Goal: Task Accomplishment & Management: Complete application form

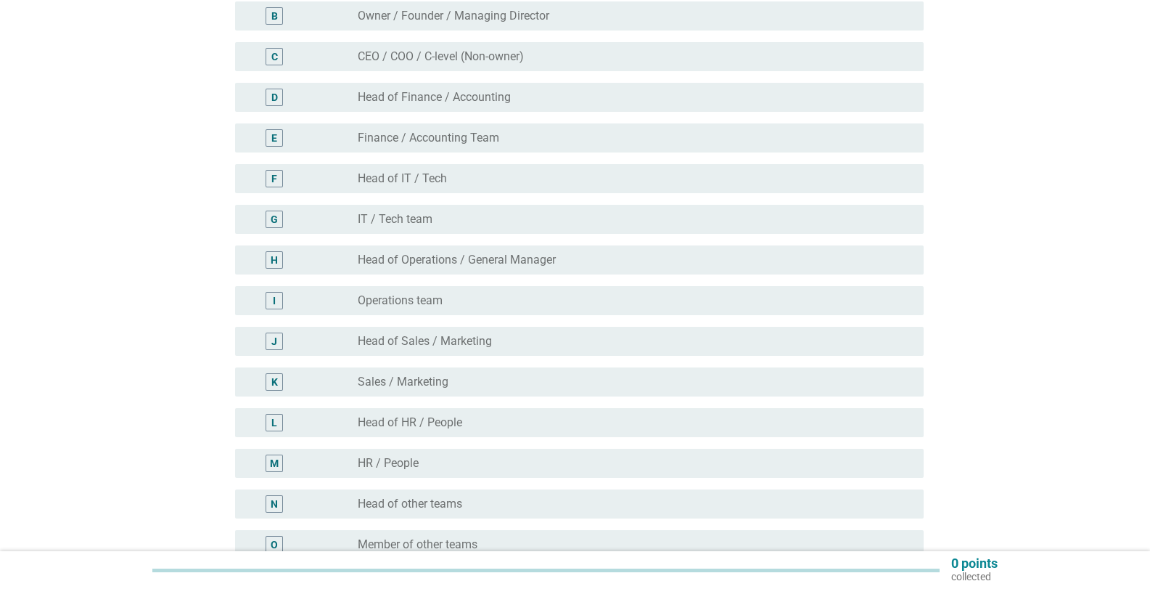
scroll to position [290, 0]
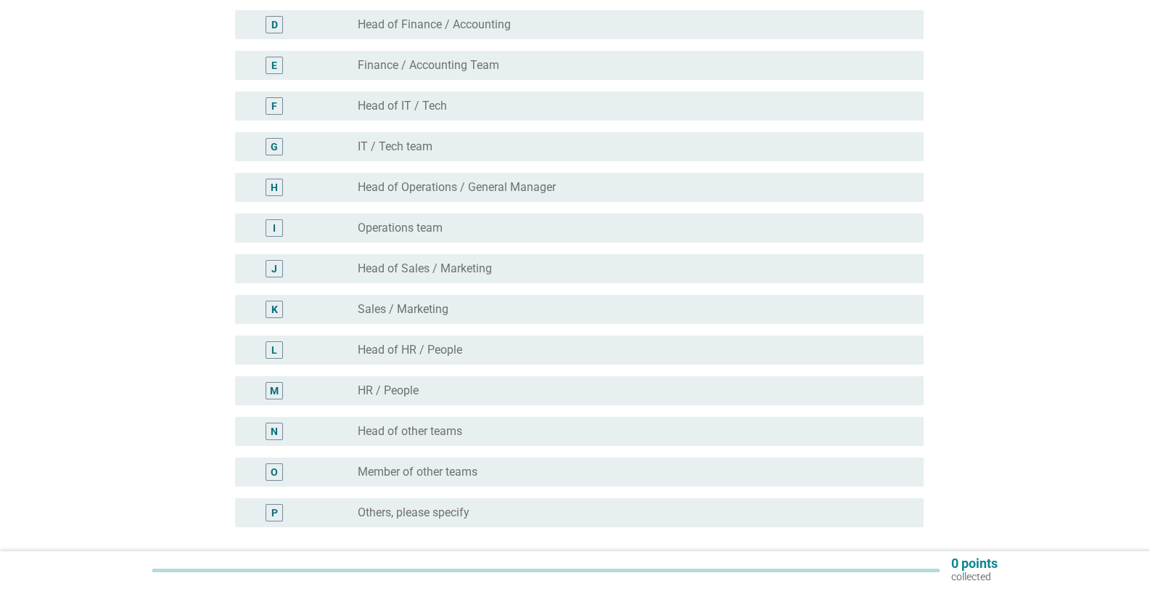
click at [475, 478] on label "Member of other teams" at bounding box center [418, 472] width 120 height 15
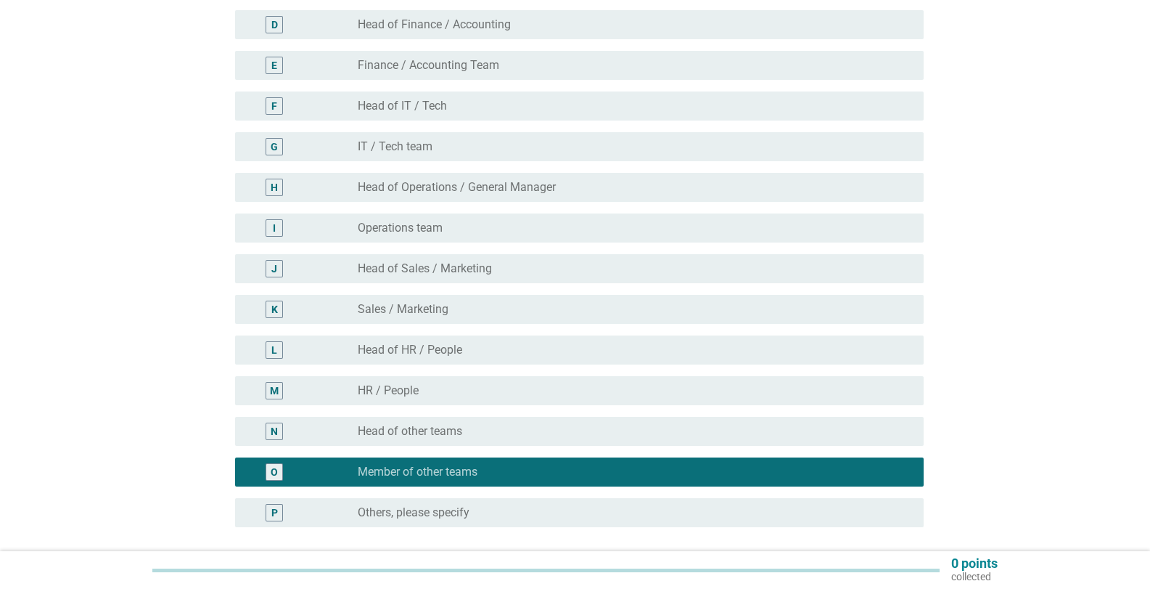
scroll to position [419, 0]
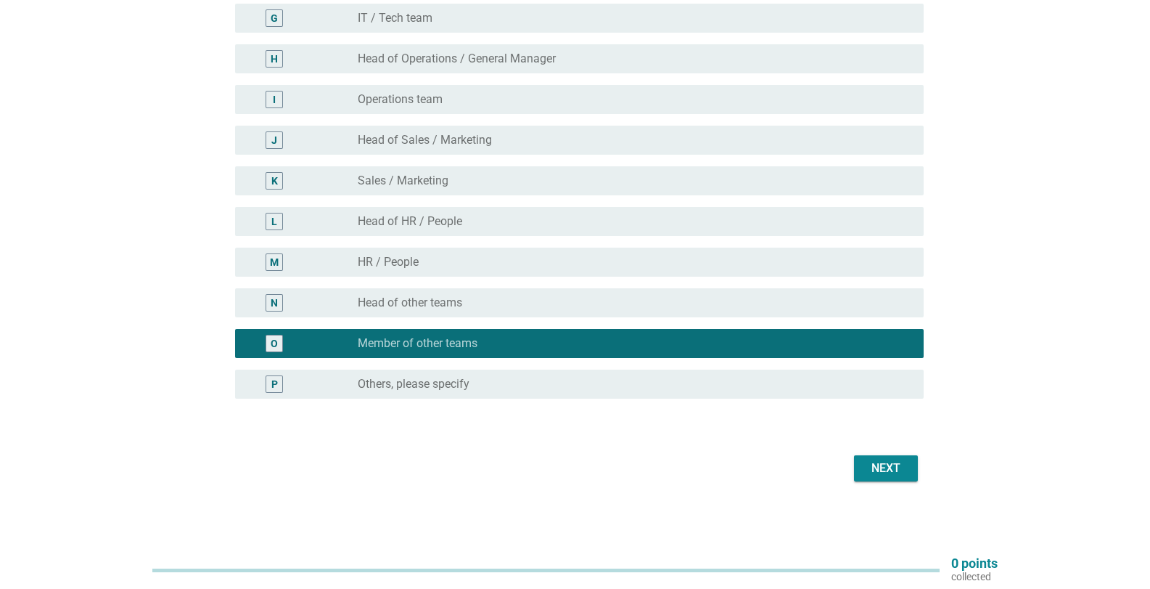
click at [893, 453] on div "Next" at bounding box center [575, 468] width 698 height 35
click at [888, 464] on div "Next" at bounding box center [886, 467] width 41 height 17
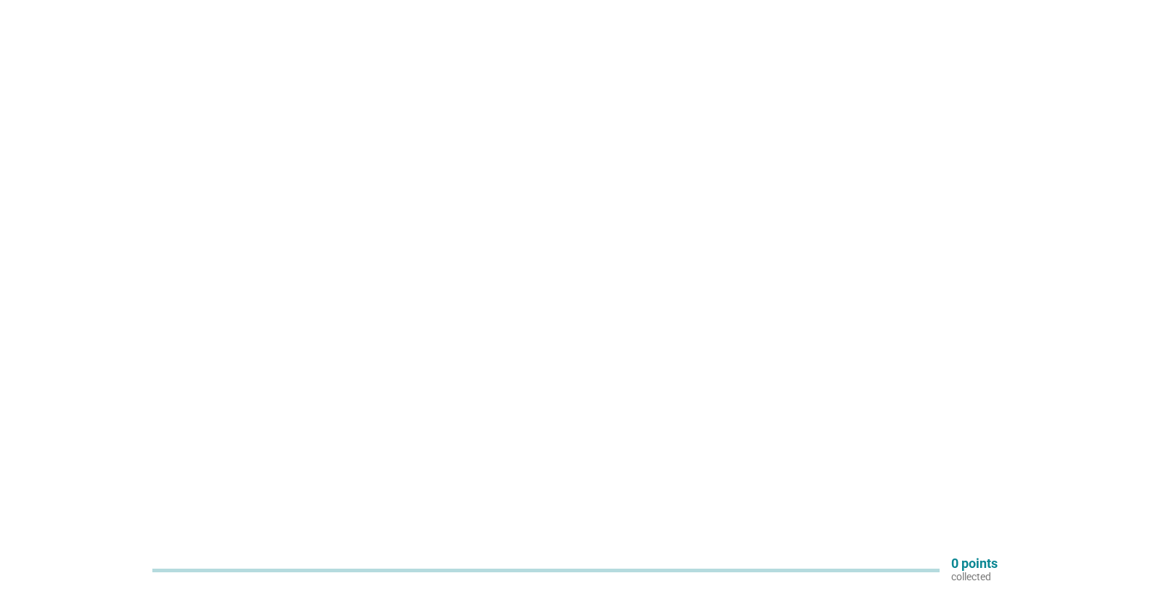
scroll to position [0, 0]
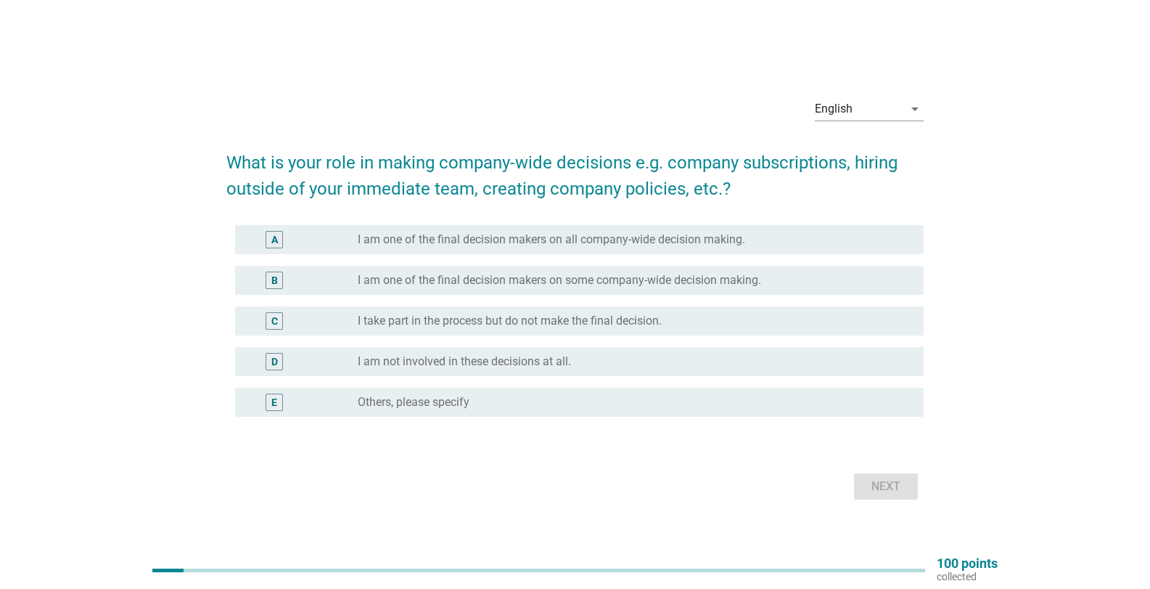
click at [558, 320] on label "I take part in the process but do not make the final decision." at bounding box center [510, 321] width 304 height 15
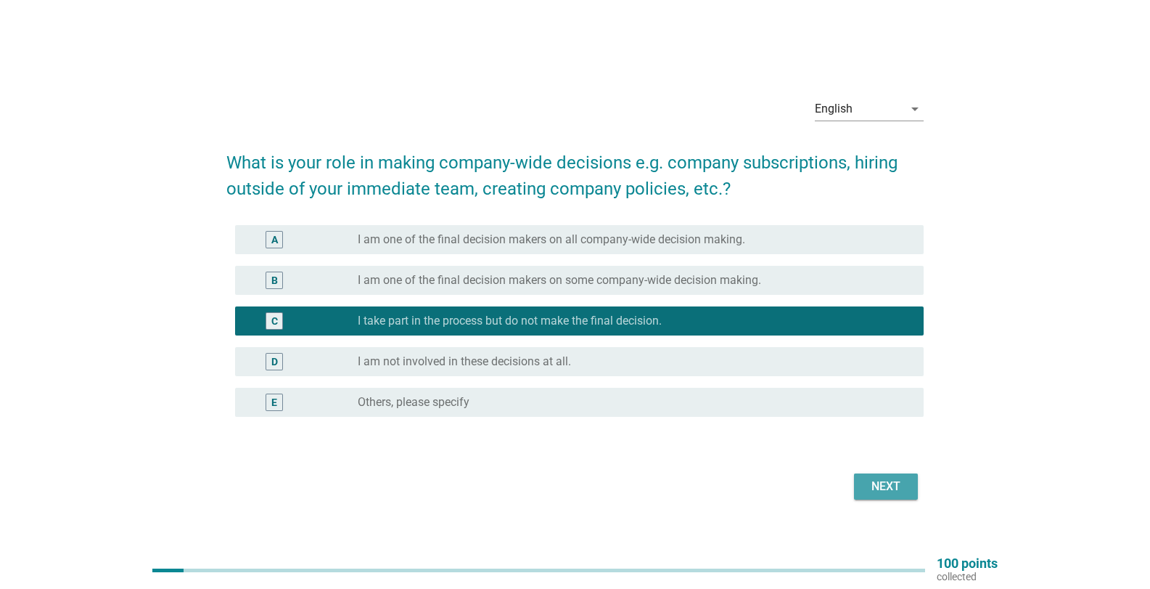
click at [883, 484] on div "Next" at bounding box center [886, 486] width 41 height 17
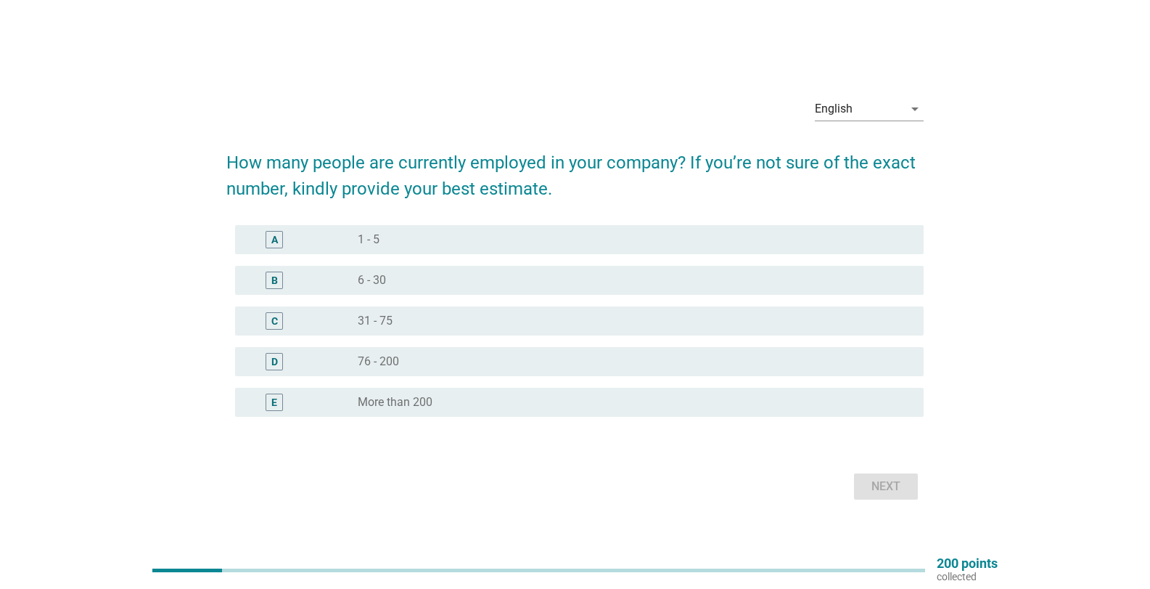
click at [377, 287] on label "6 - 30" at bounding box center [372, 280] width 28 height 15
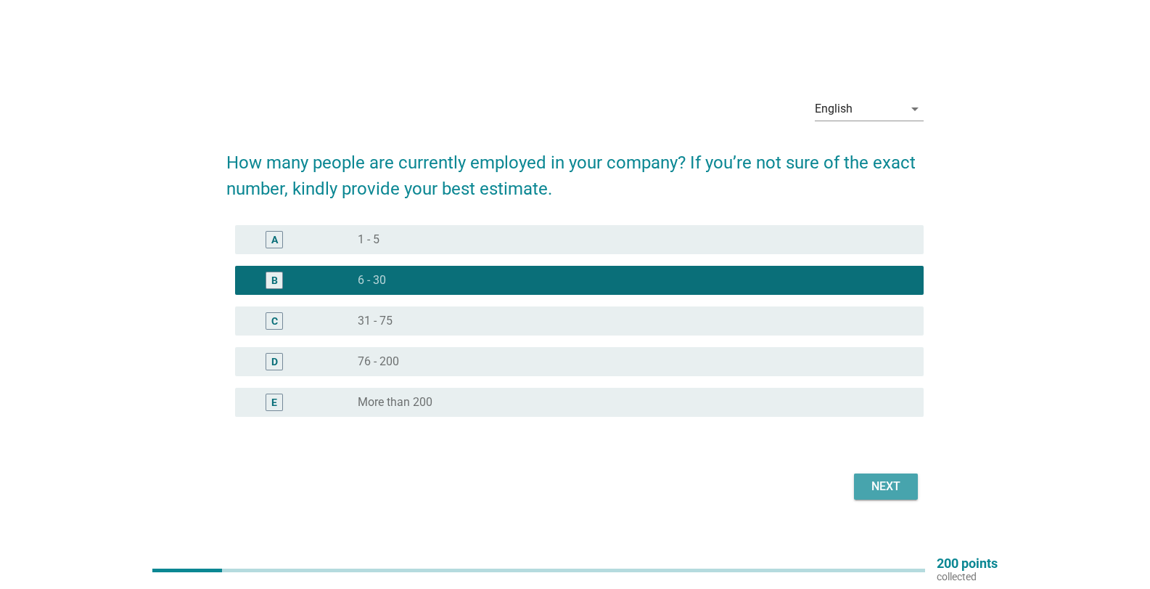
click at [893, 489] on div "Next" at bounding box center [886, 486] width 41 height 17
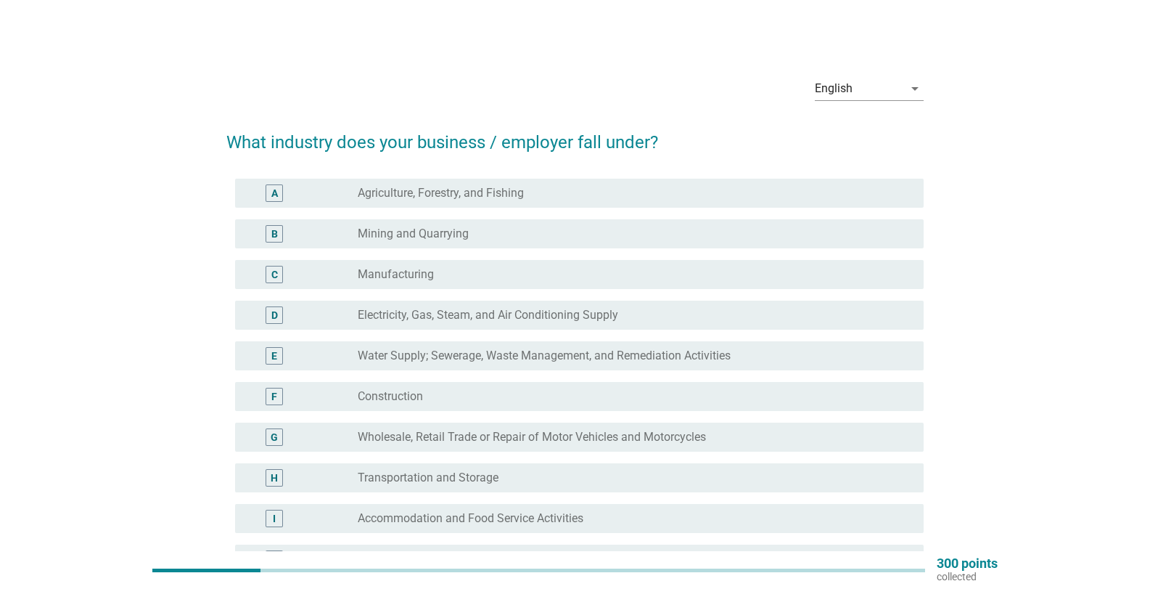
click at [479, 185] on div "radio_button_unchecked Agriculture, Forestry, and Fishing" at bounding box center [635, 192] width 555 height 17
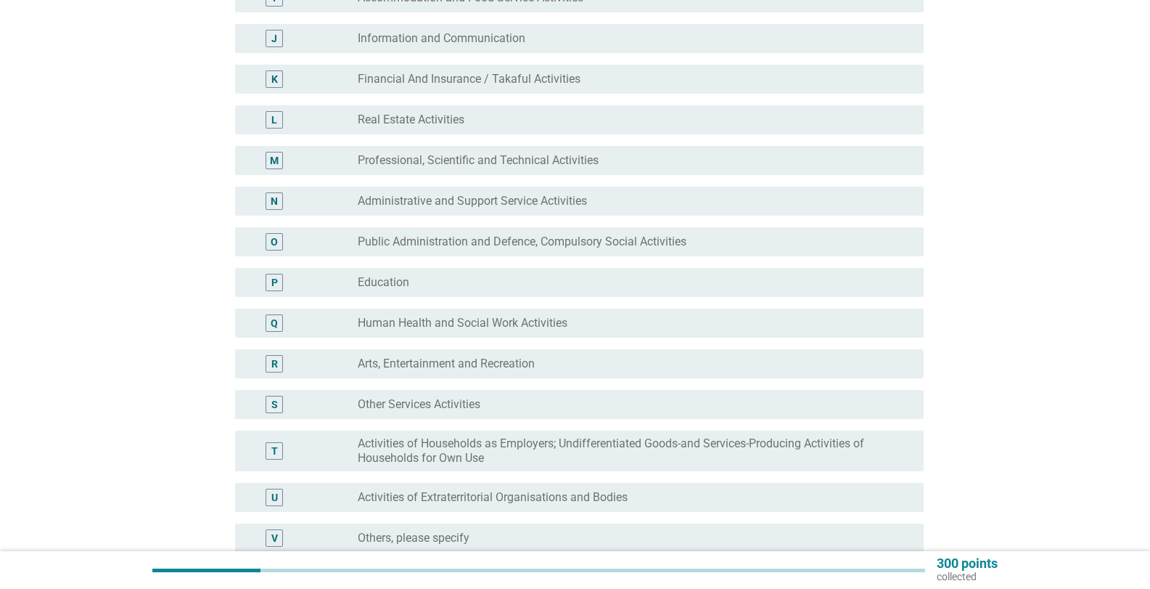
scroll to position [674, 0]
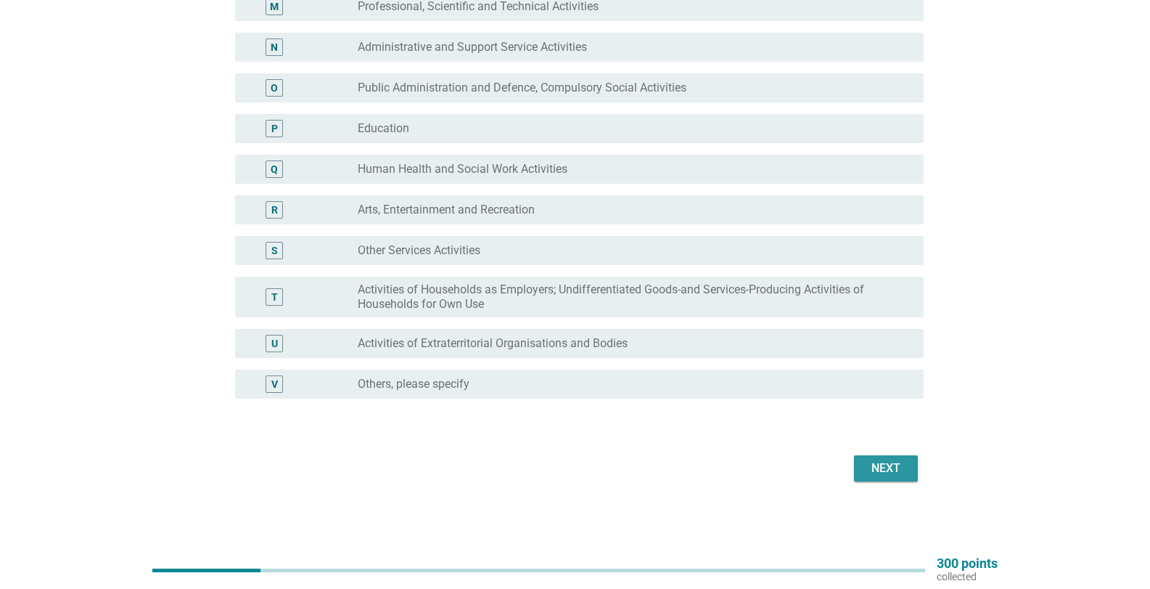
click at [895, 471] on div "Next" at bounding box center [886, 467] width 41 height 17
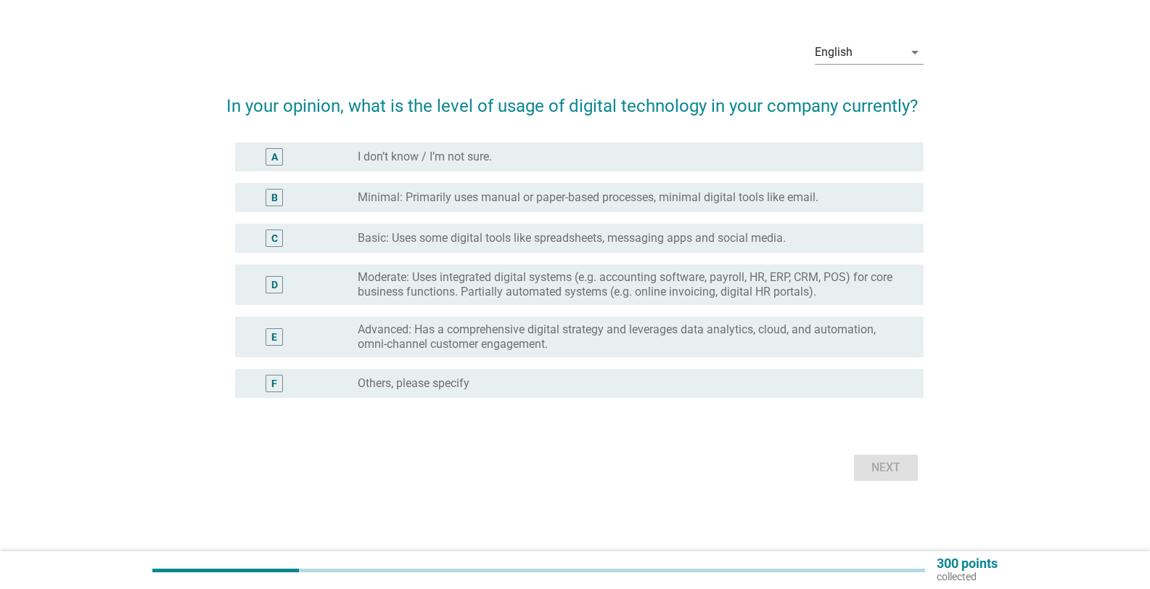
scroll to position [0, 0]
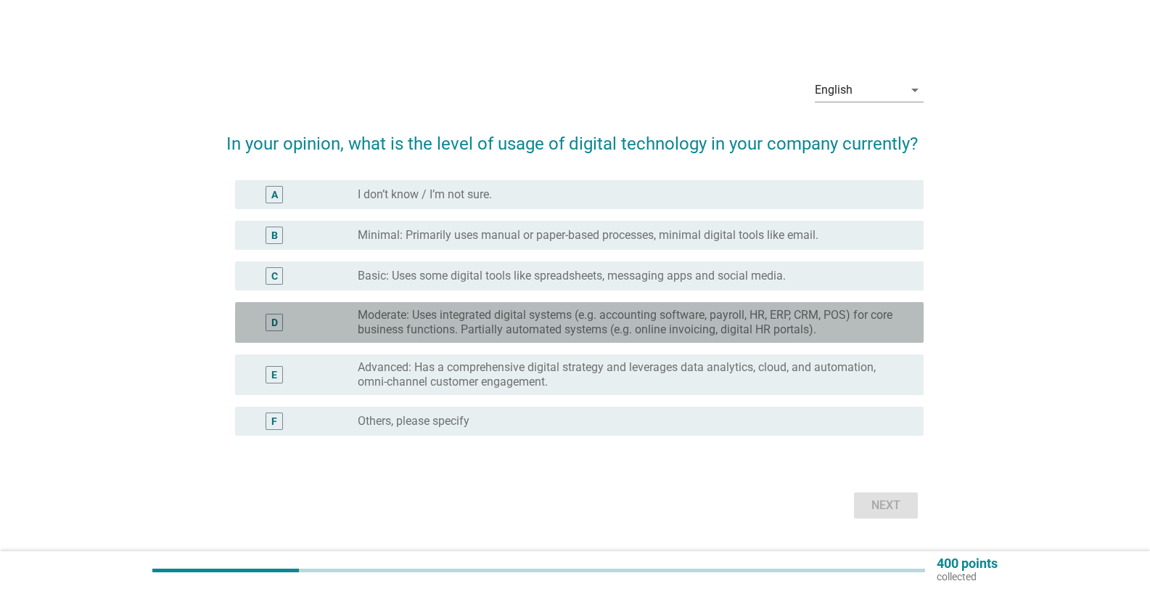
click at [719, 326] on label "Moderate: Uses integrated digital systems (e.g. accounting software, payroll, H…" at bounding box center [629, 322] width 543 height 29
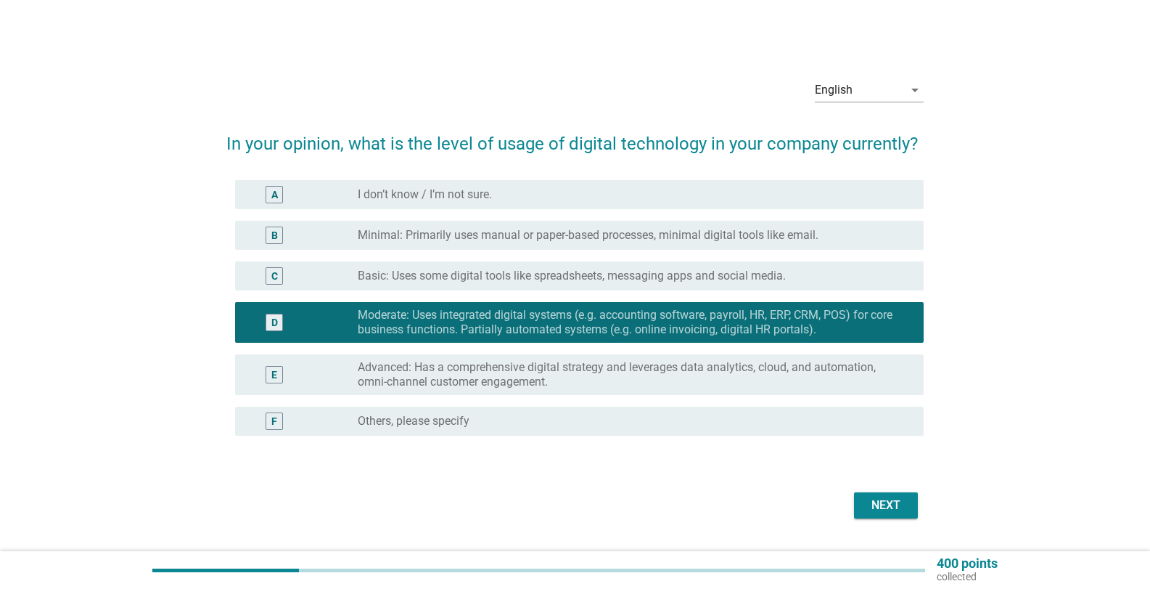
click at [899, 510] on div "Next" at bounding box center [886, 504] width 41 height 17
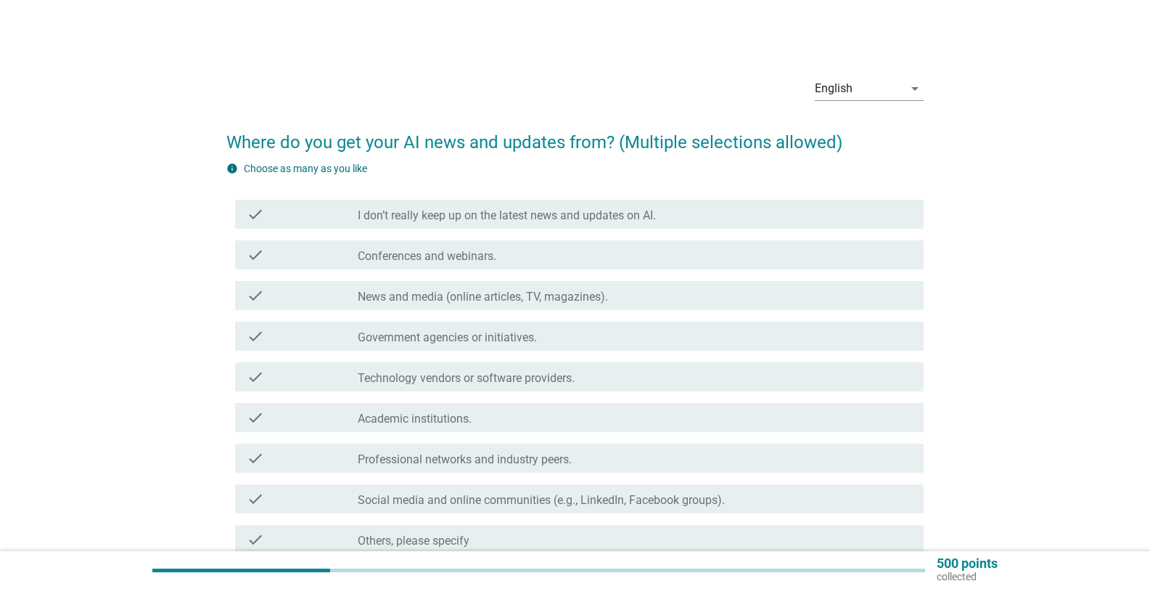
click at [412, 213] on label "I don’t really keep up on the latest news and updates on AI." at bounding box center [507, 215] width 298 height 15
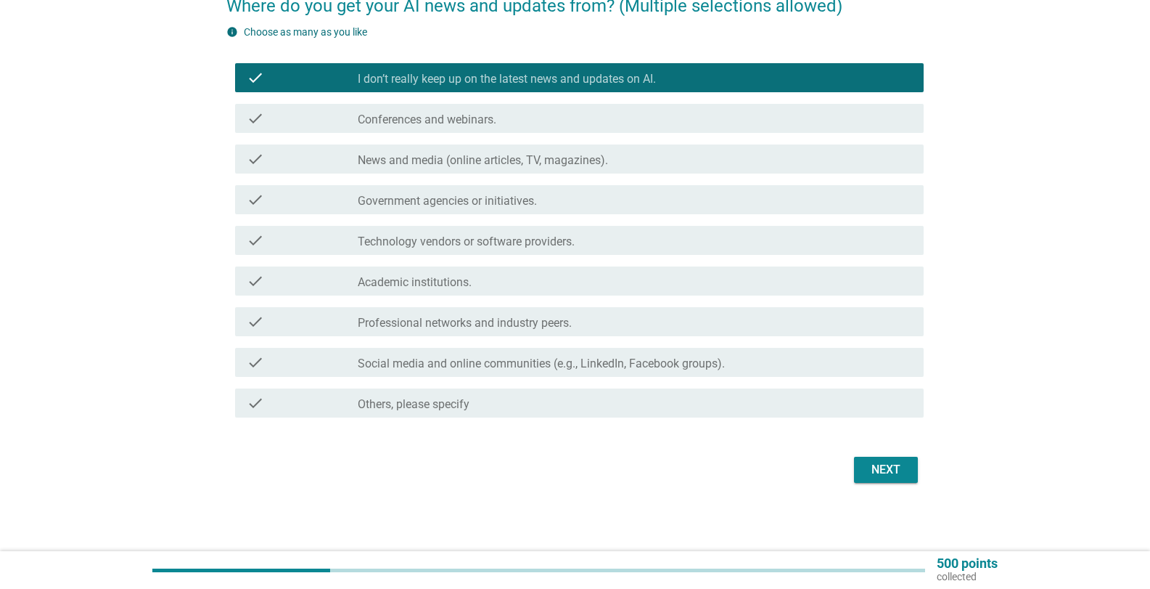
scroll to position [138, 0]
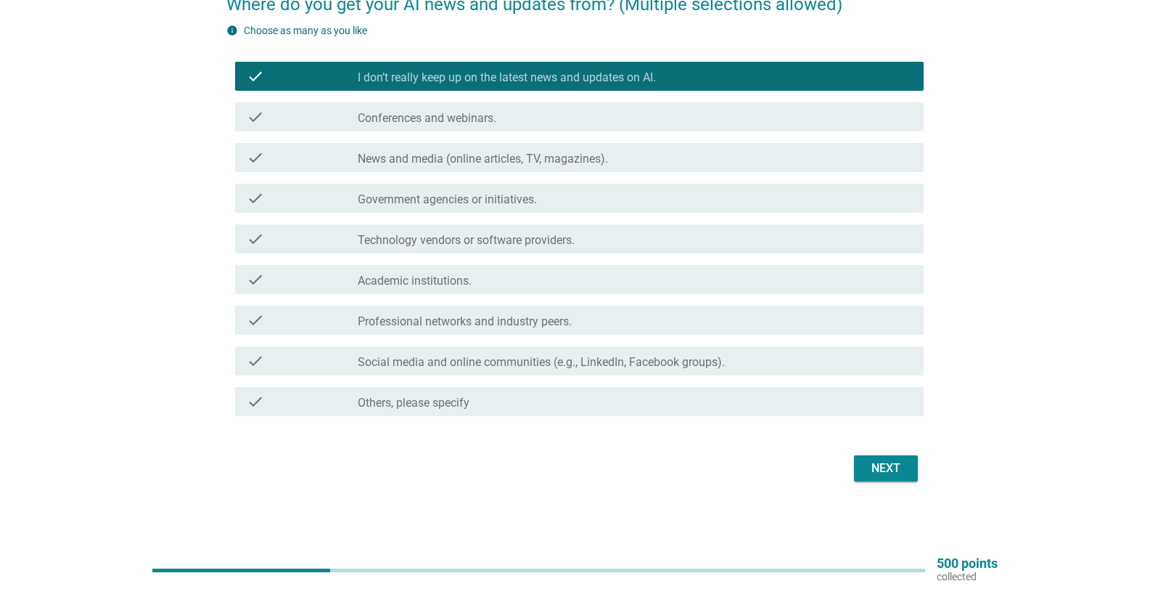
click at [921, 475] on div "Next" at bounding box center [575, 468] width 698 height 35
click at [870, 462] on div "Next" at bounding box center [886, 467] width 41 height 17
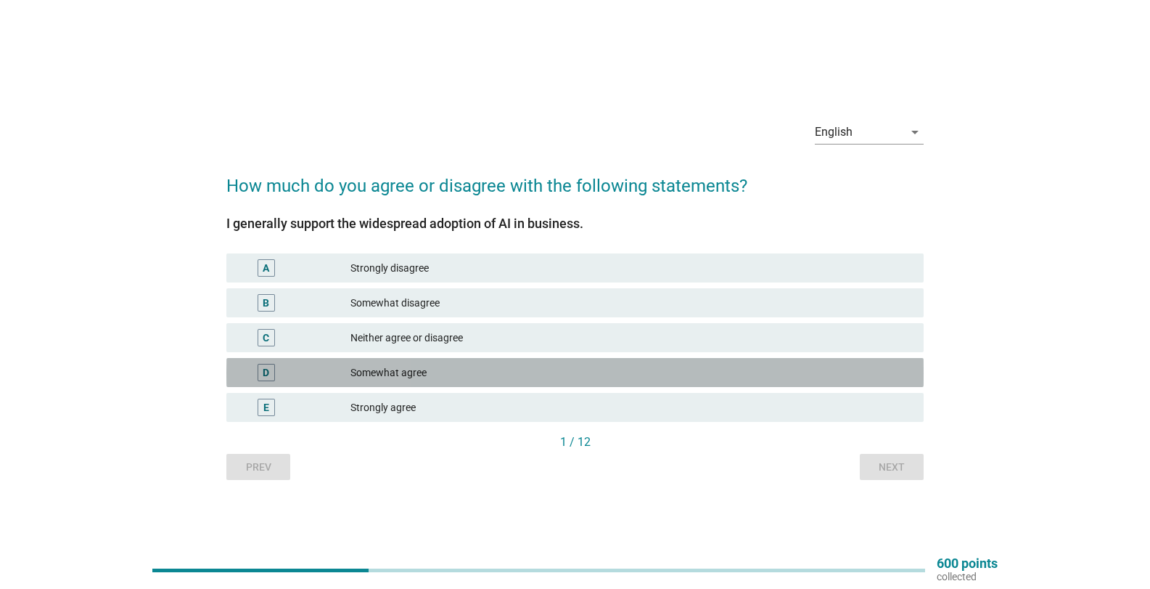
click at [443, 372] on div "Somewhat agree" at bounding box center [632, 372] width 562 height 17
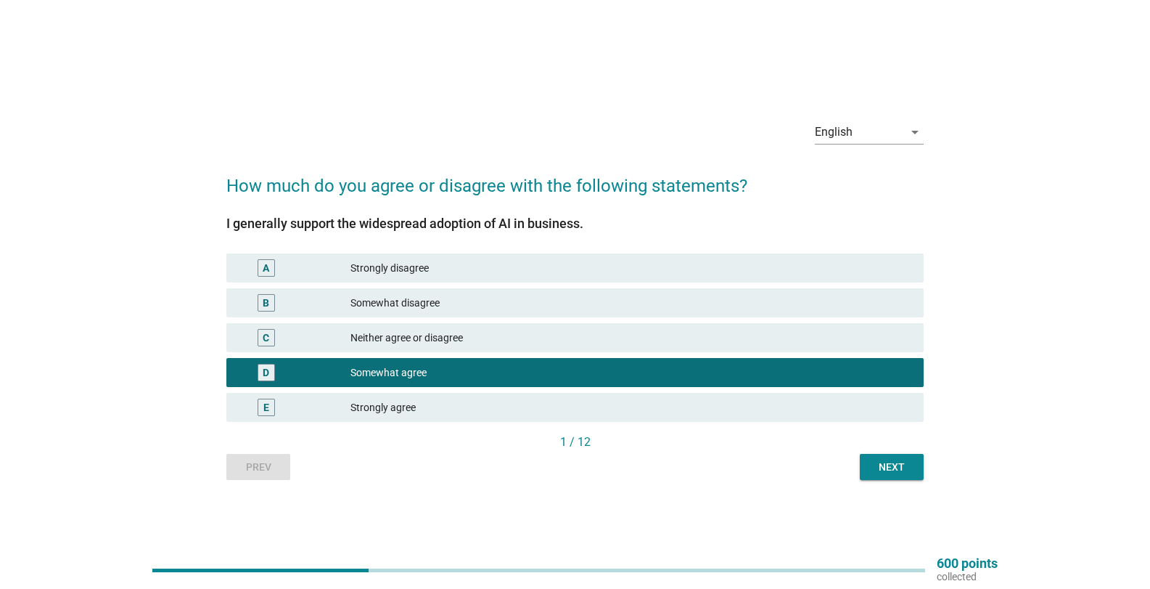
click at [869, 454] on button "Next" at bounding box center [892, 467] width 64 height 26
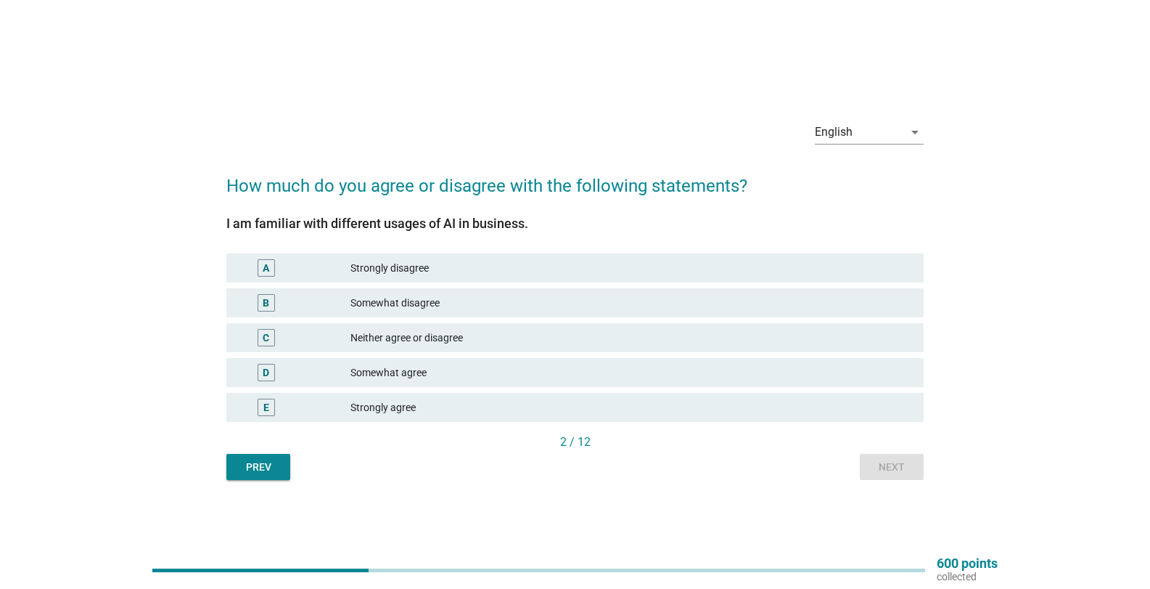
click at [446, 375] on div "Somewhat agree" at bounding box center [632, 372] width 562 height 17
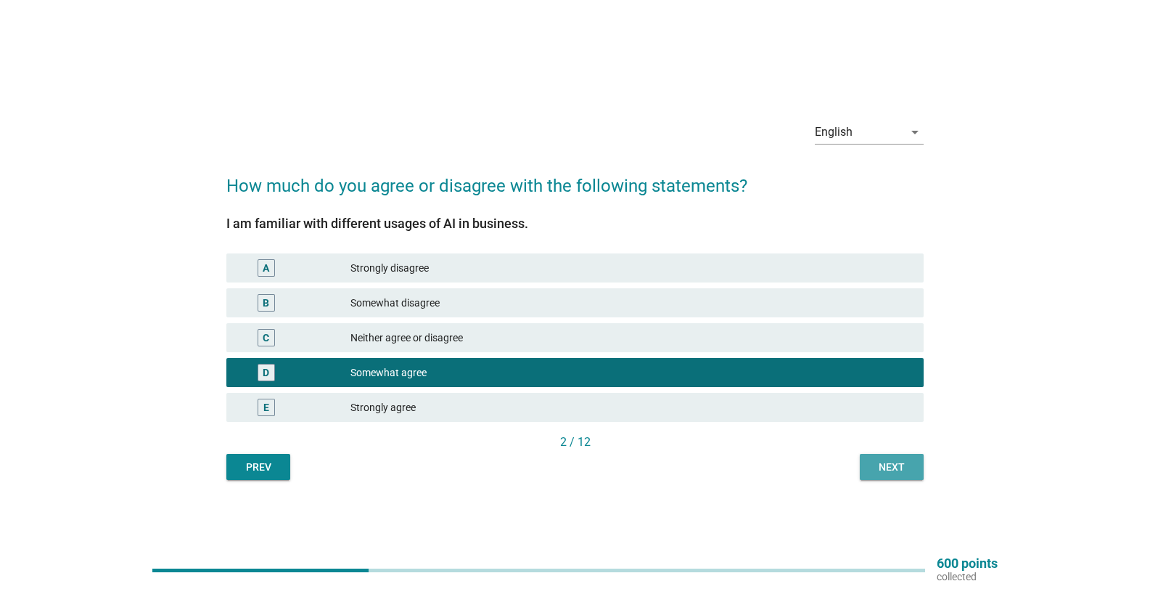
click at [865, 461] on button "Next" at bounding box center [892, 467] width 64 height 26
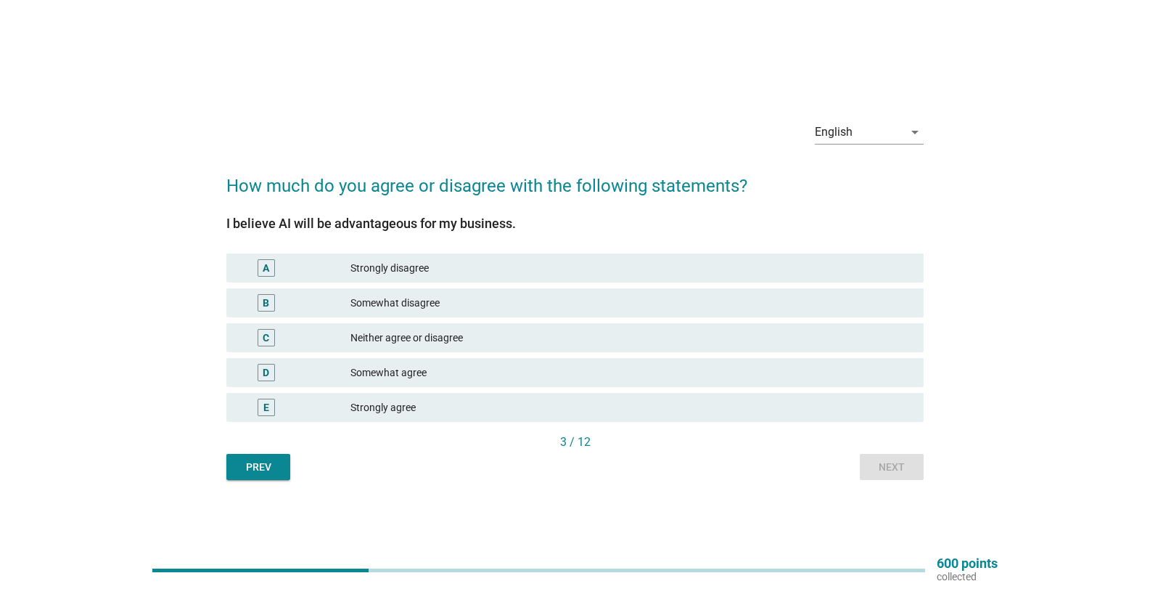
click at [452, 377] on div "Somewhat agree" at bounding box center [632, 372] width 562 height 17
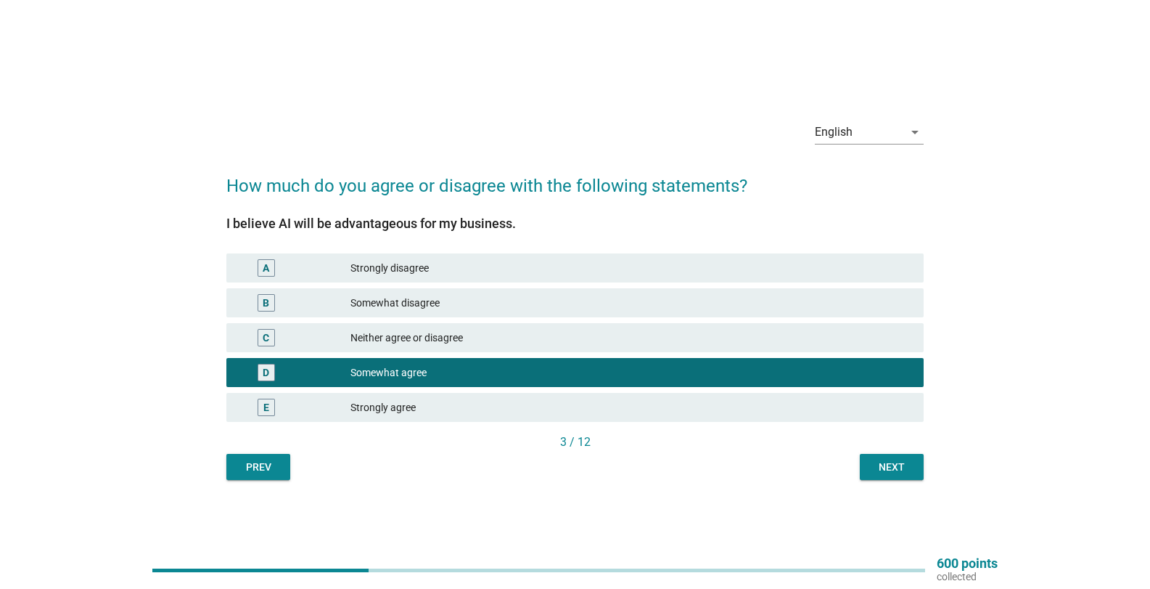
click at [884, 470] on div "Next" at bounding box center [892, 466] width 41 height 15
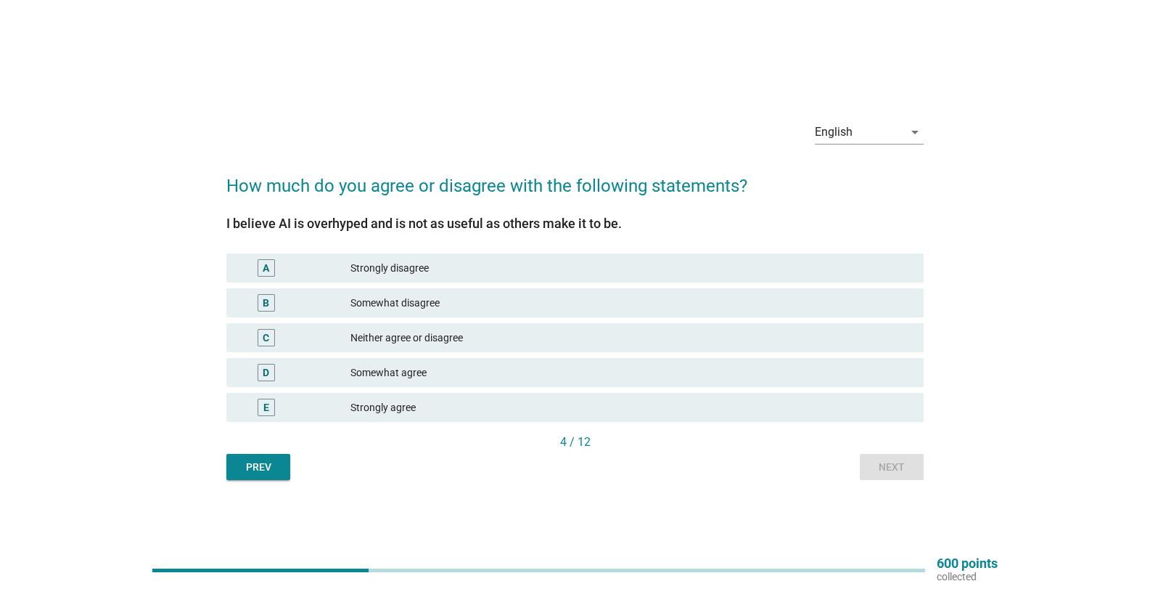
click at [434, 339] on div "Neither agree or disagree" at bounding box center [632, 337] width 562 height 17
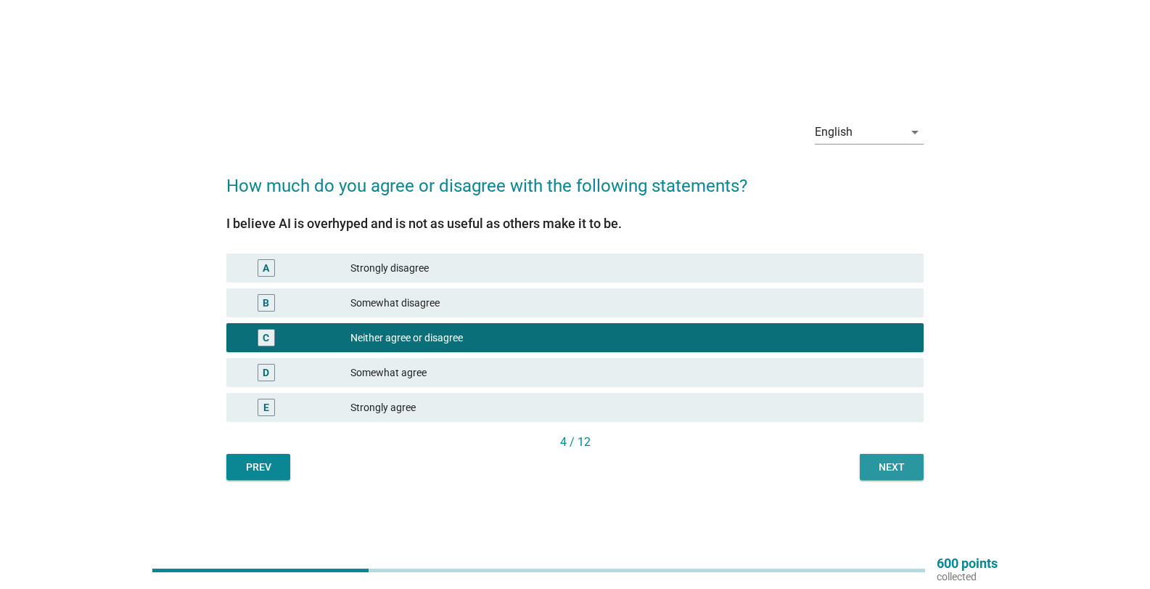
click at [891, 465] on div "Next" at bounding box center [892, 466] width 41 height 15
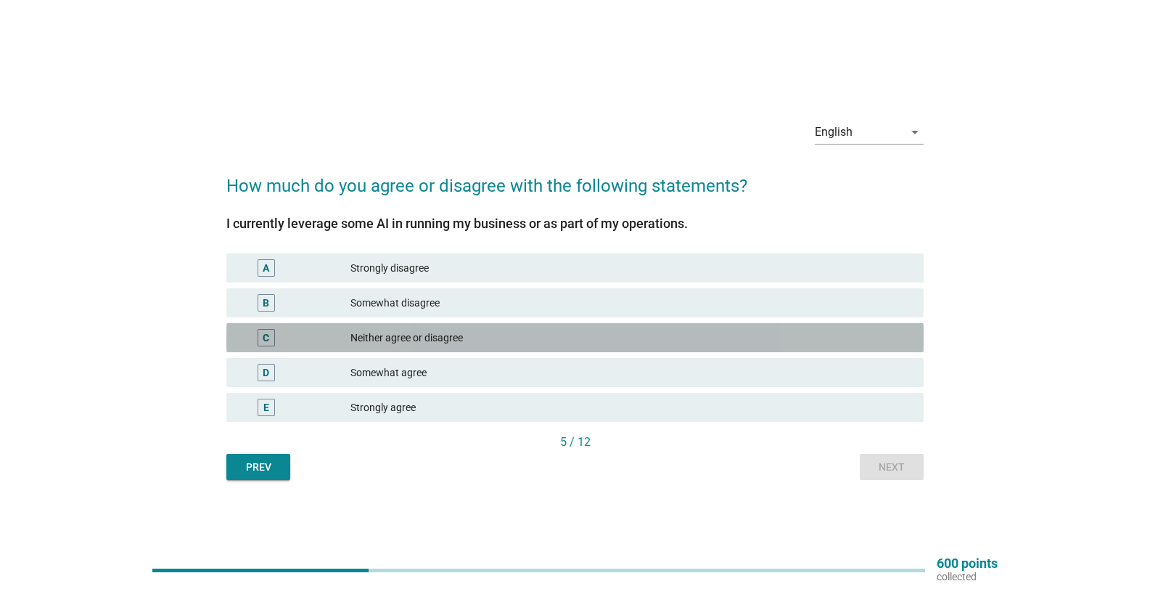
click at [429, 348] on div "C Neither agree or disagree" at bounding box center [575, 337] width 698 height 29
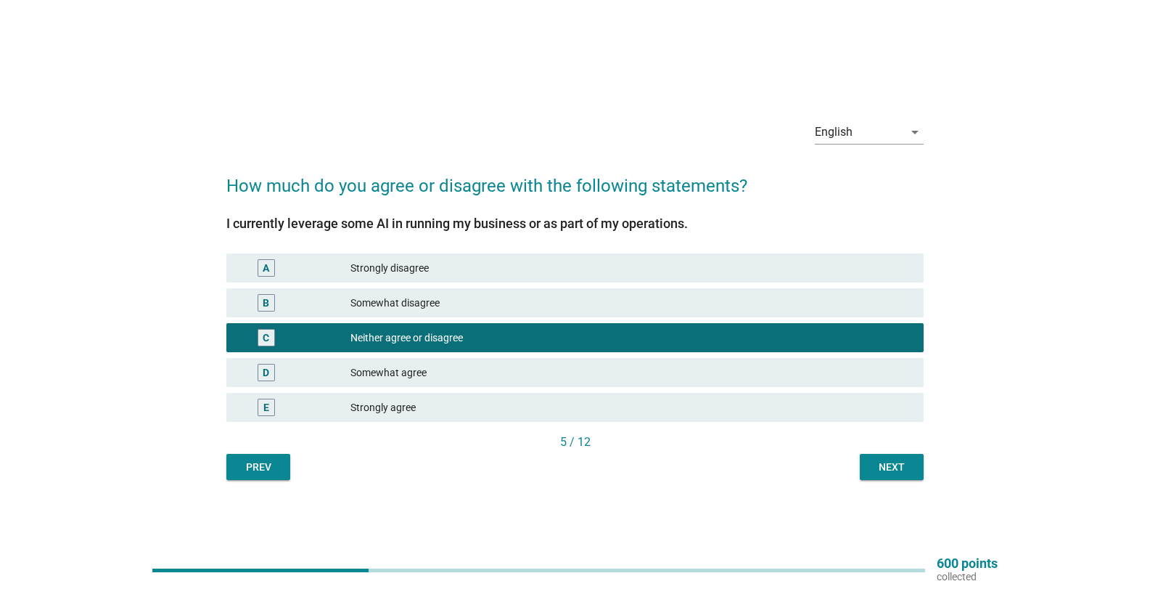
click at [912, 458] on button "Next" at bounding box center [892, 467] width 64 height 26
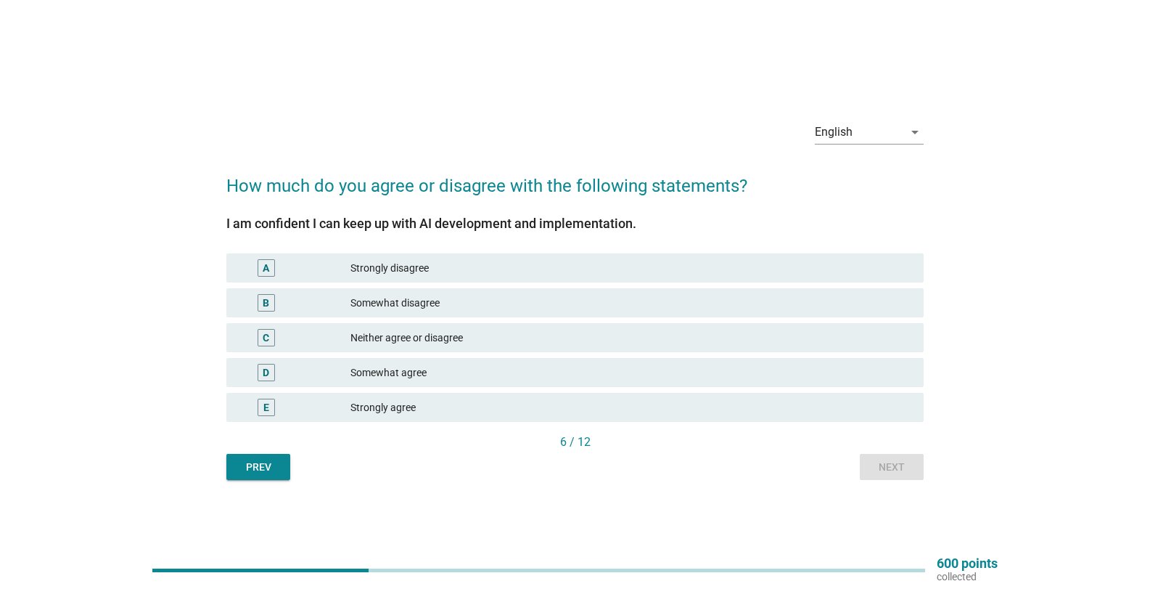
click at [444, 343] on div "Neither agree or disagree" at bounding box center [632, 337] width 562 height 17
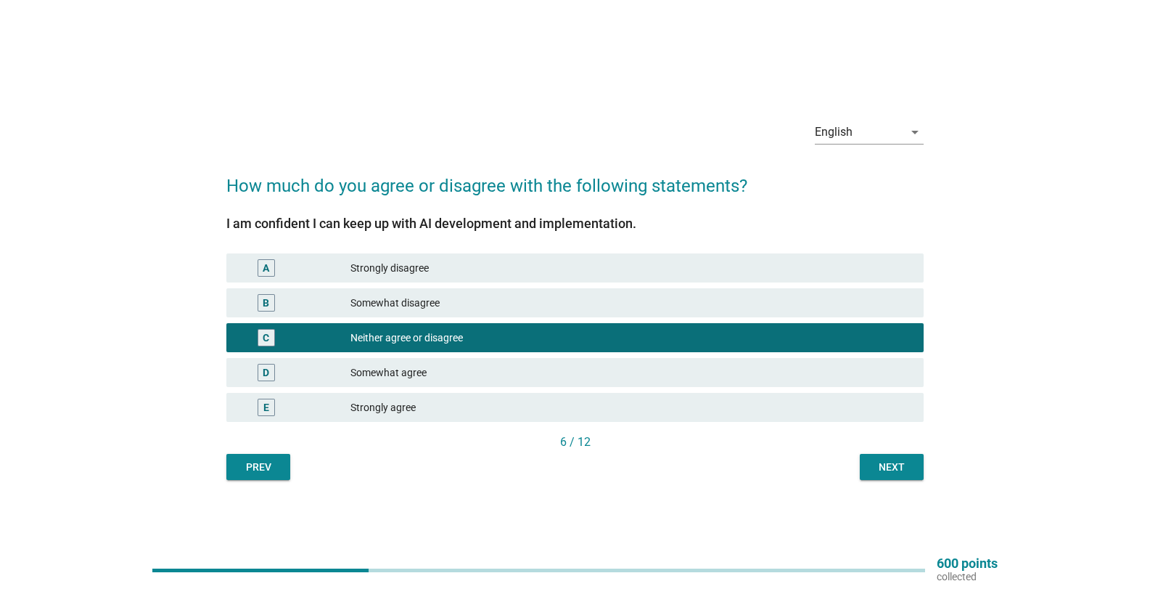
click at [438, 369] on div "Somewhat agree" at bounding box center [632, 372] width 562 height 17
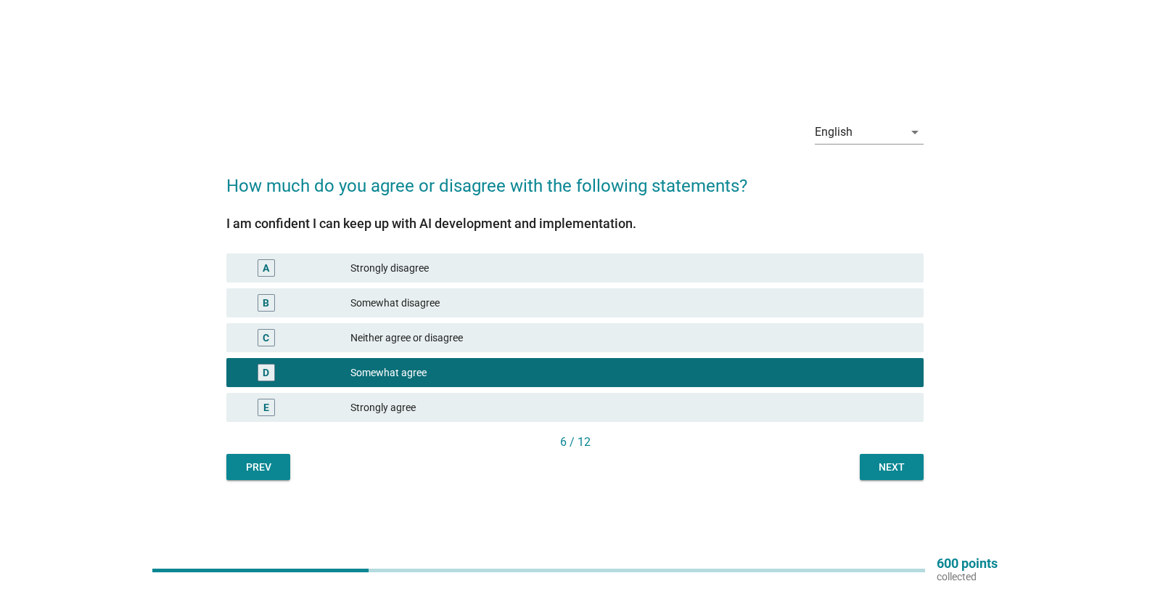
click at [883, 463] on div "Next" at bounding box center [892, 466] width 41 height 15
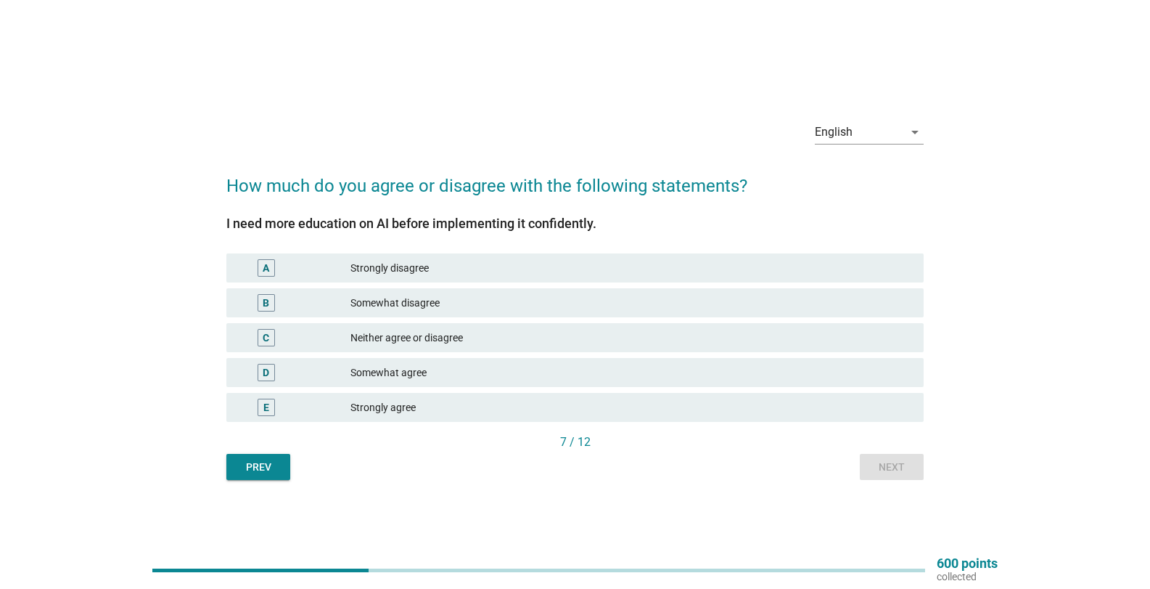
click at [380, 371] on div "Somewhat agree" at bounding box center [632, 372] width 562 height 17
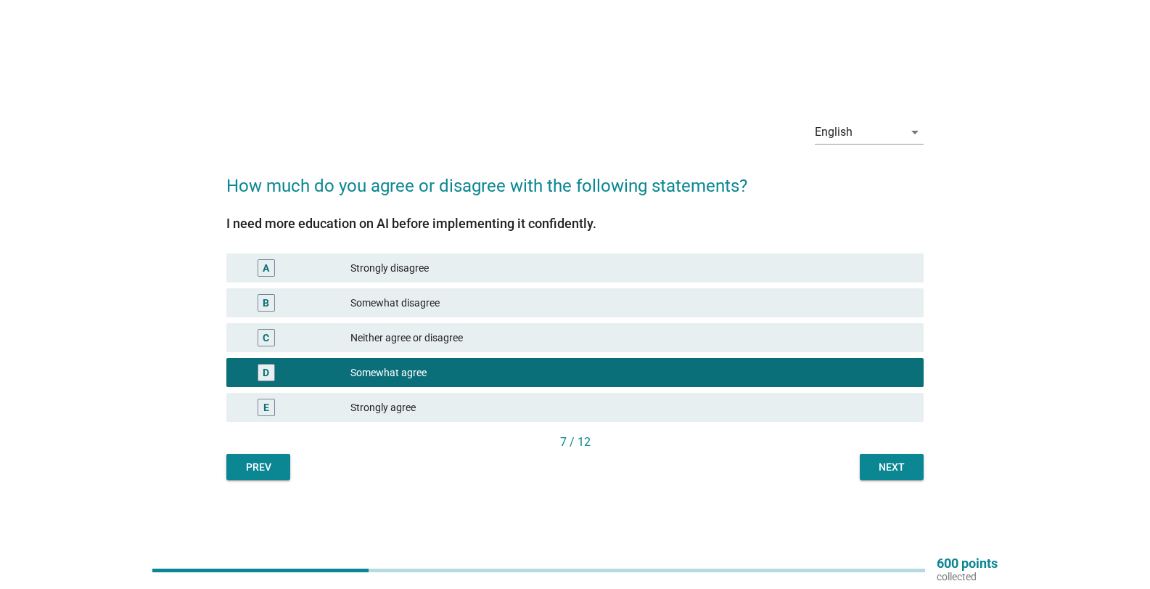
click at [891, 473] on div "Next" at bounding box center [892, 466] width 41 height 15
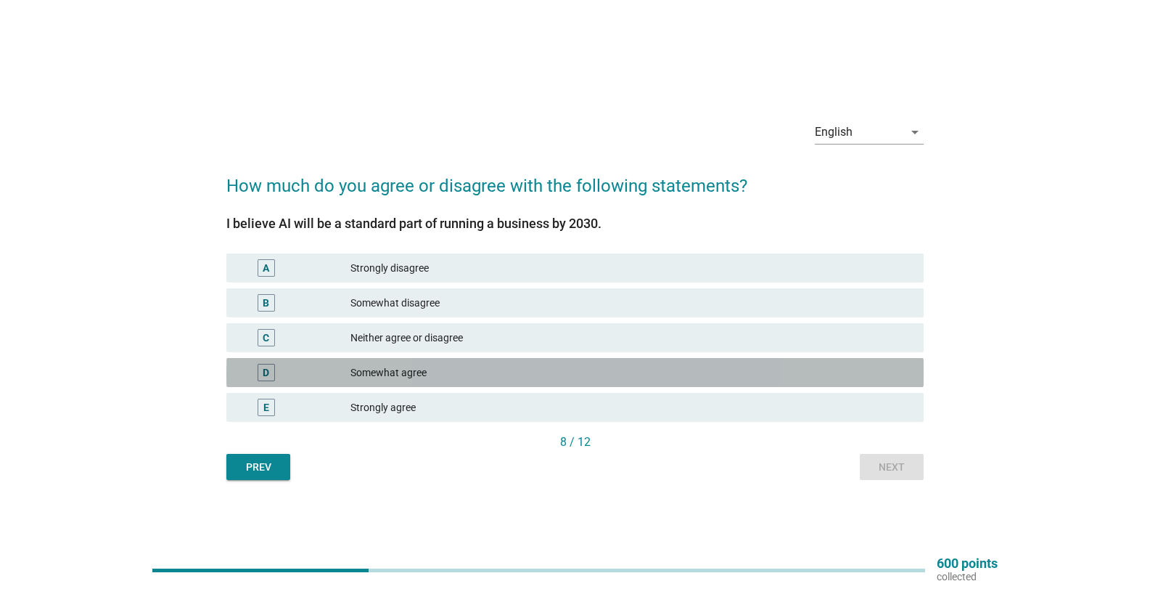
click at [441, 373] on div "Somewhat agree" at bounding box center [632, 372] width 562 height 17
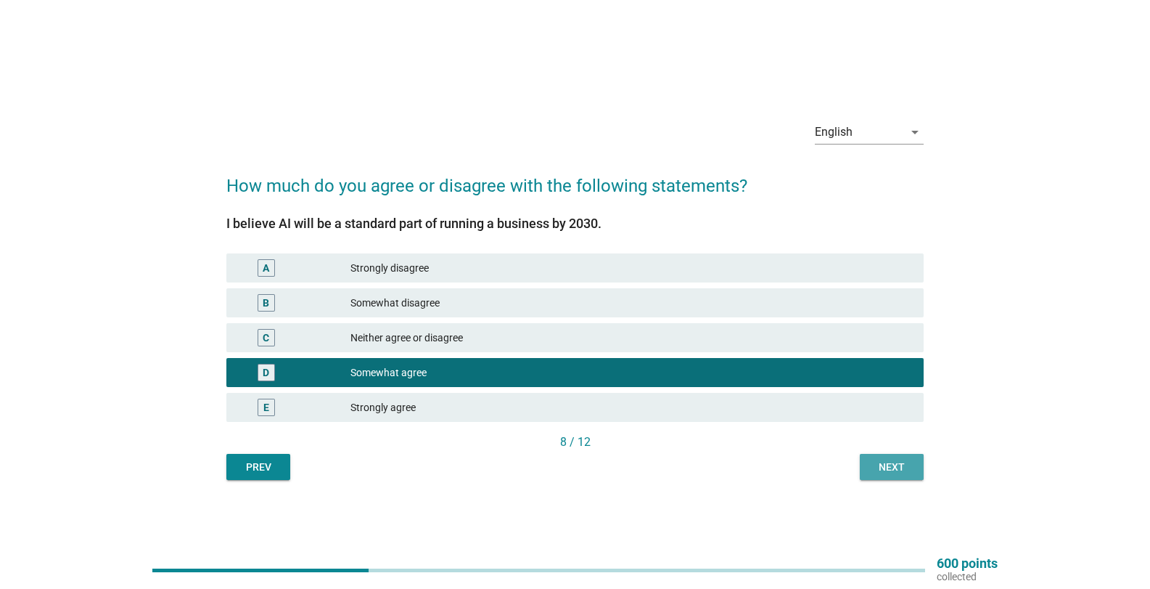
click at [884, 469] on div "Next" at bounding box center [892, 466] width 41 height 15
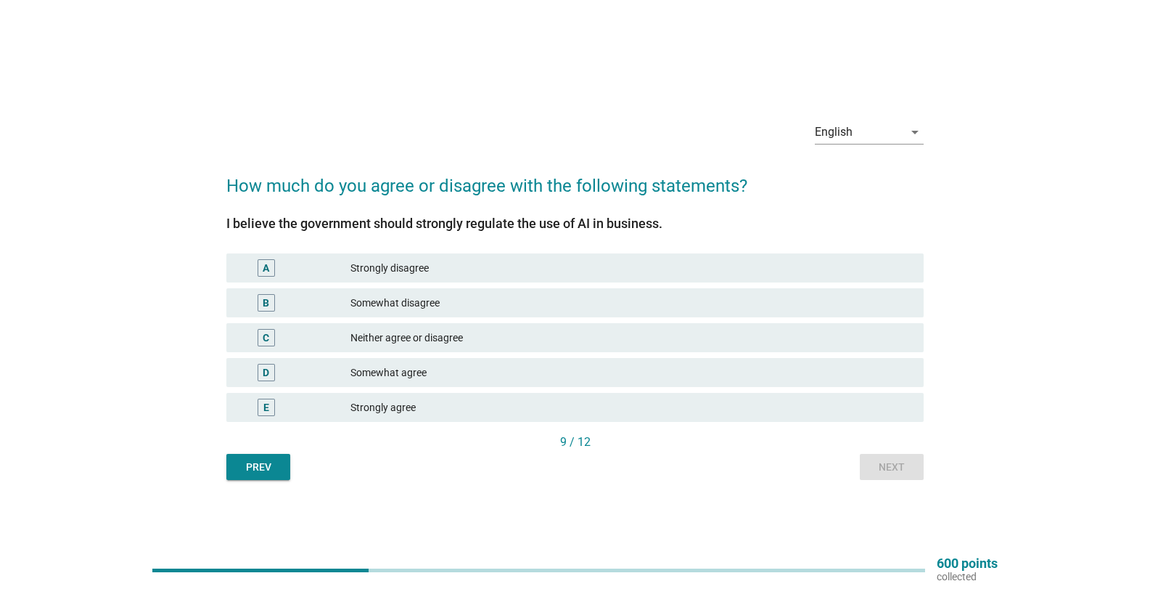
click at [447, 345] on div "Neither agree or disagree" at bounding box center [632, 337] width 562 height 17
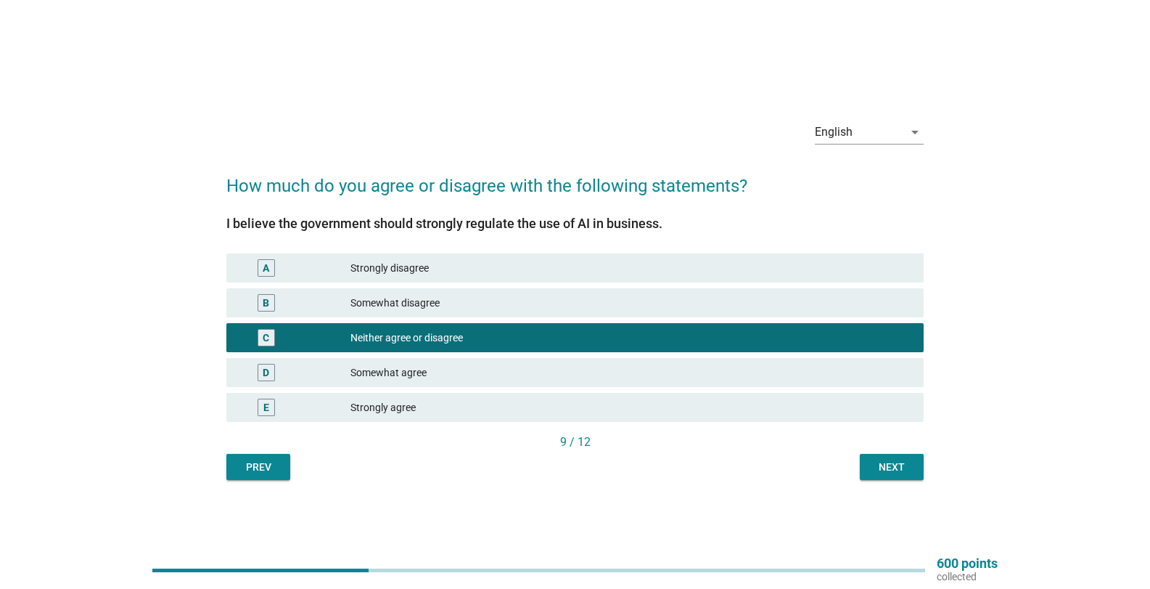
click at [874, 463] on div "Next" at bounding box center [892, 466] width 41 height 15
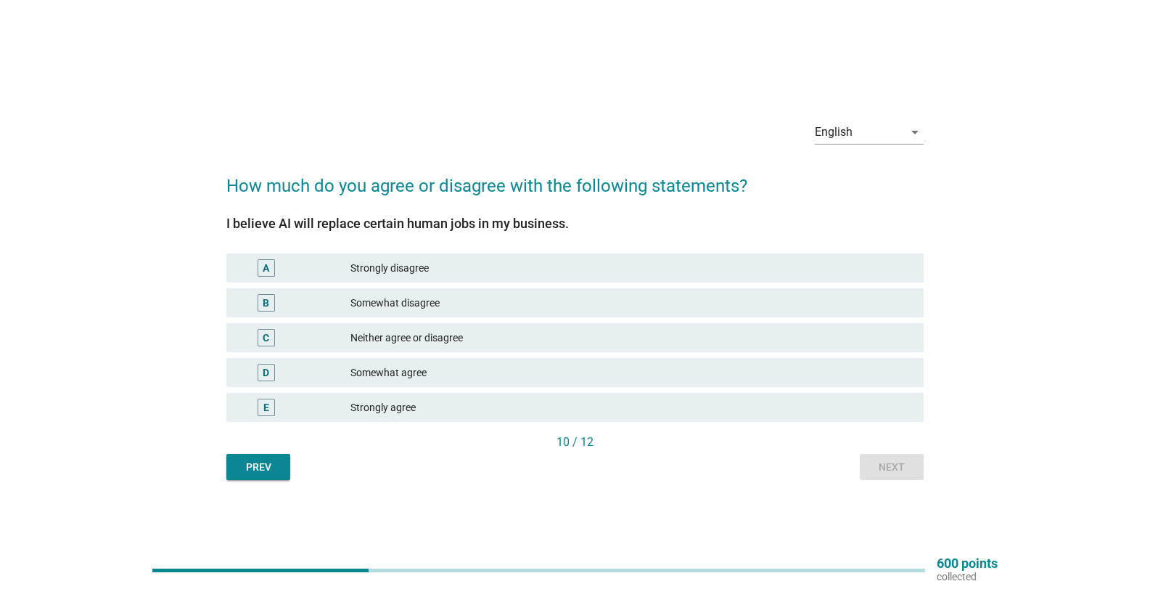
click at [458, 308] on div "Somewhat disagree" at bounding box center [632, 302] width 562 height 17
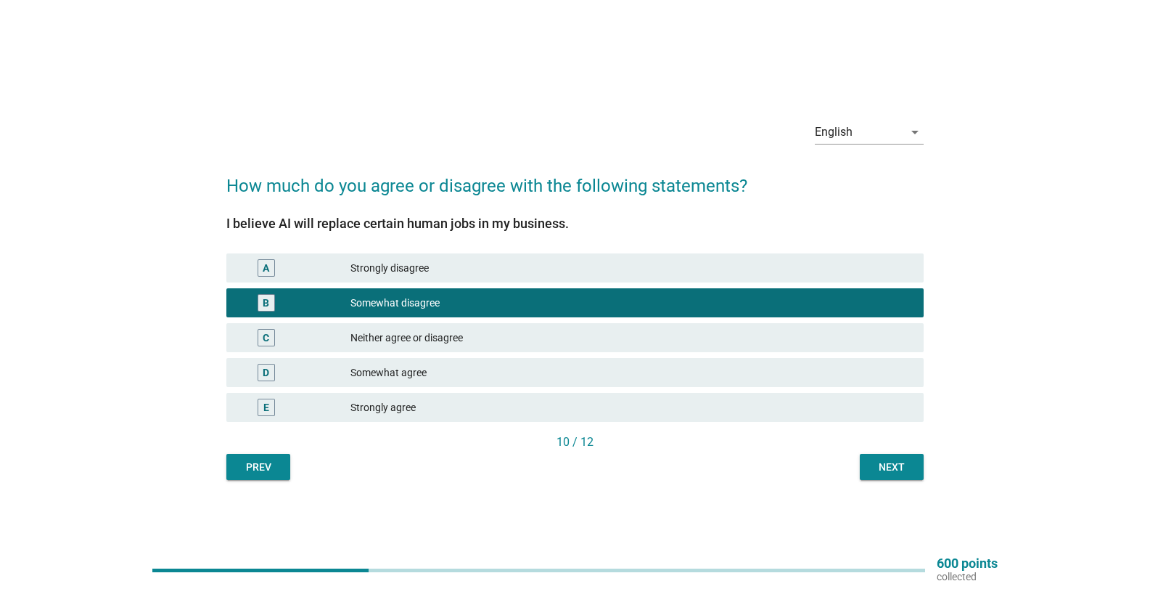
click at [905, 467] on div "Next" at bounding box center [892, 466] width 41 height 15
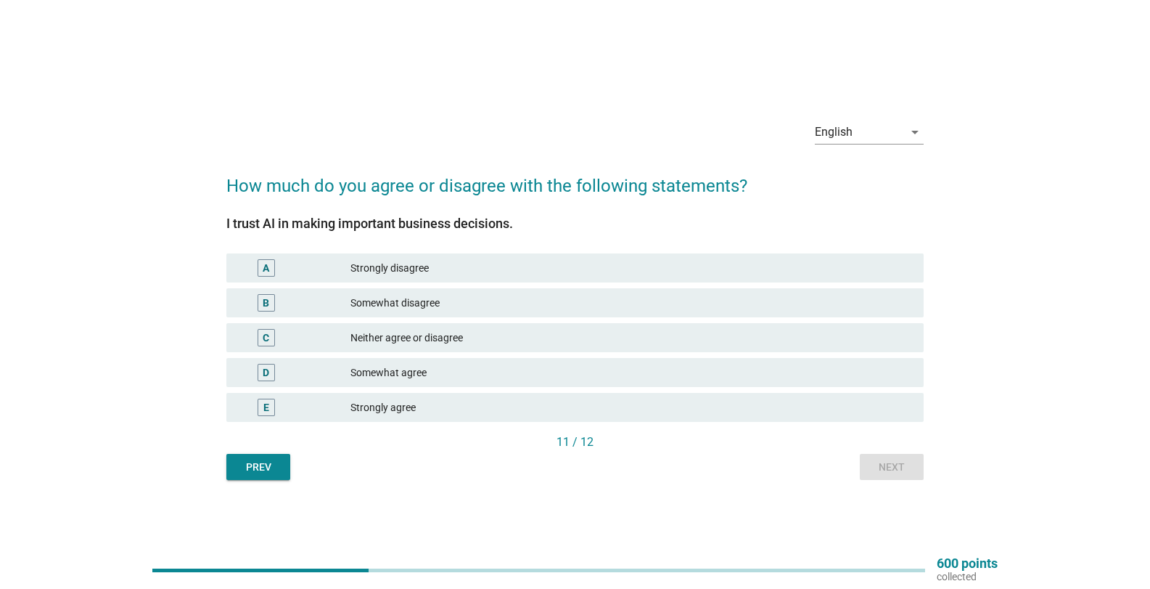
click at [444, 309] on div "Somewhat disagree" at bounding box center [632, 302] width 562 height 17
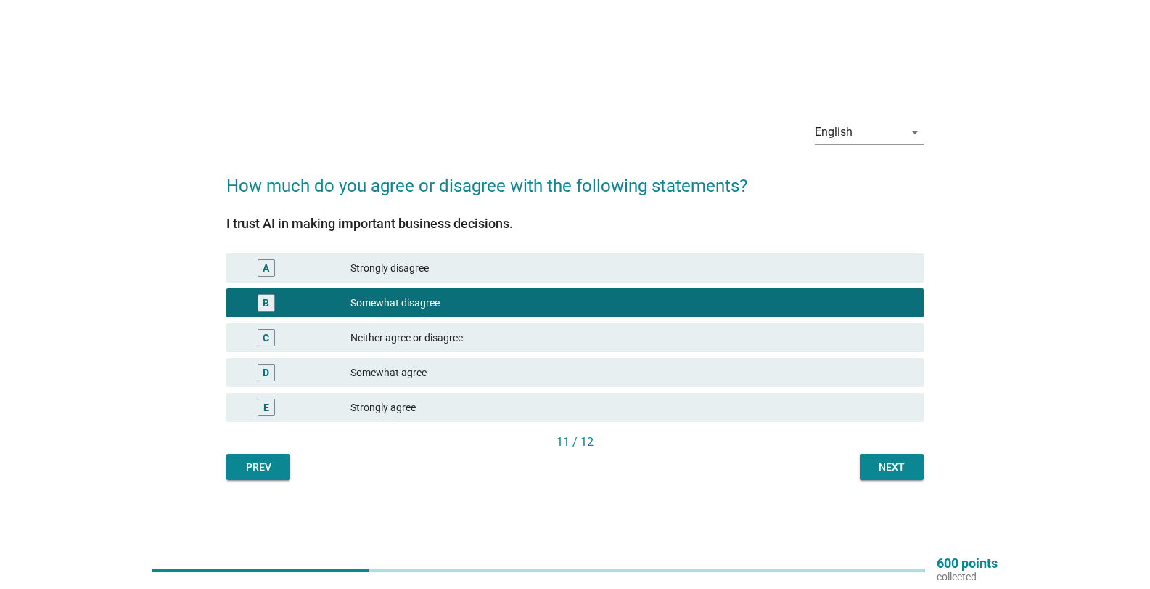
click at [883, 465] on div "Next" at bounding box center [892, 466] width 41 height 15
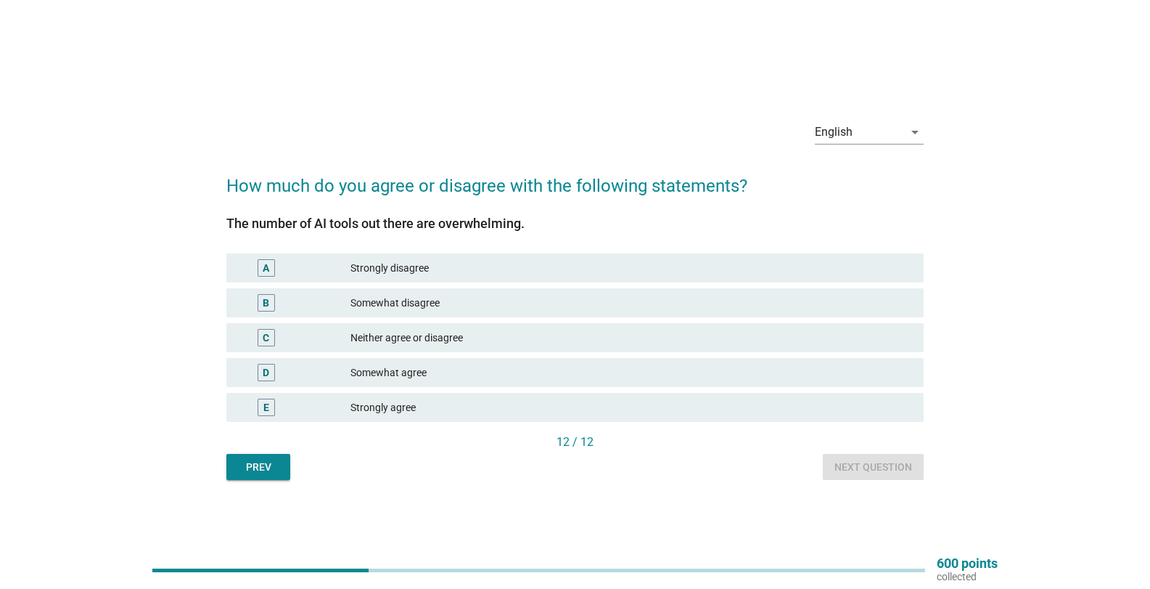
click at [436, 326] on div "C Neither agree or disagree" at bounding box center [575, 337] width 698 height 29
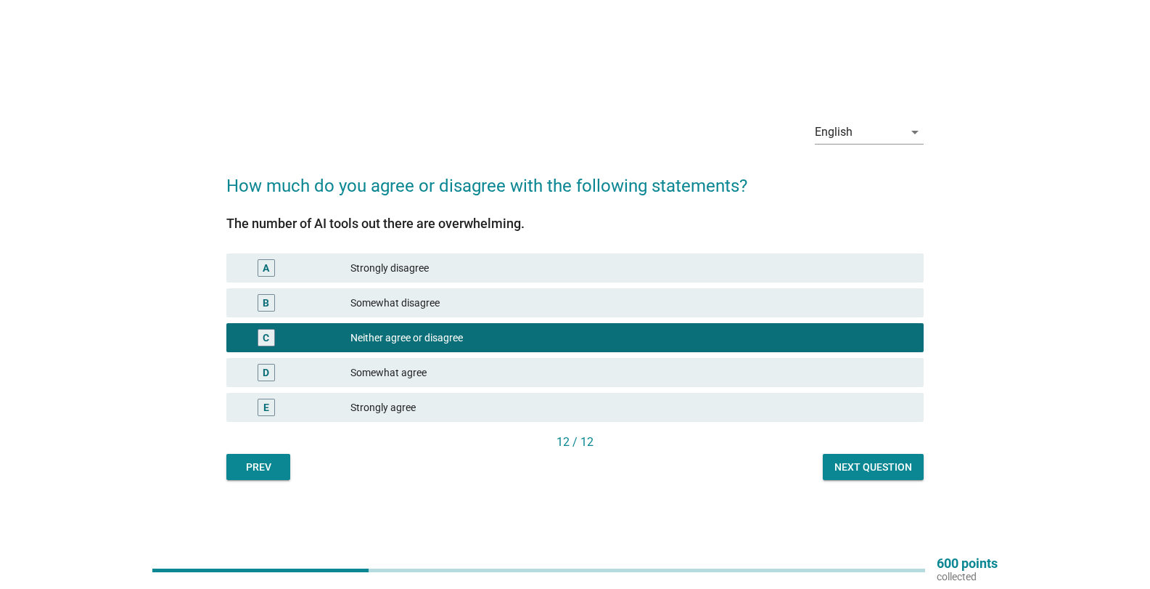
click at [866, 464] on div "Next question" at bounding box center [874, 466] width 78 height 15
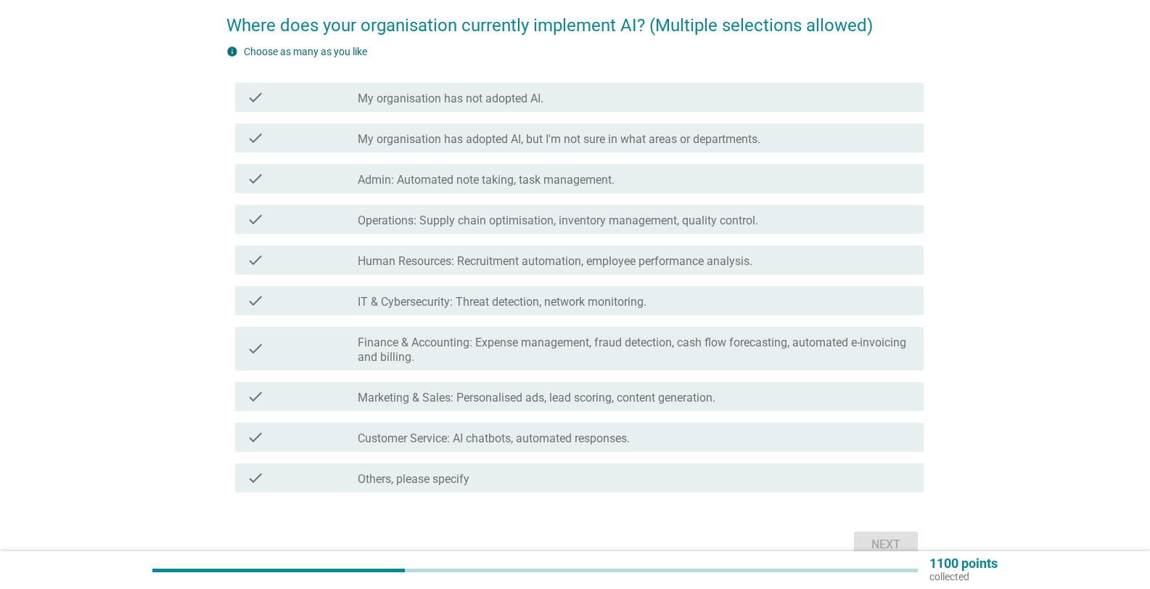
scroll to position [145, 0]
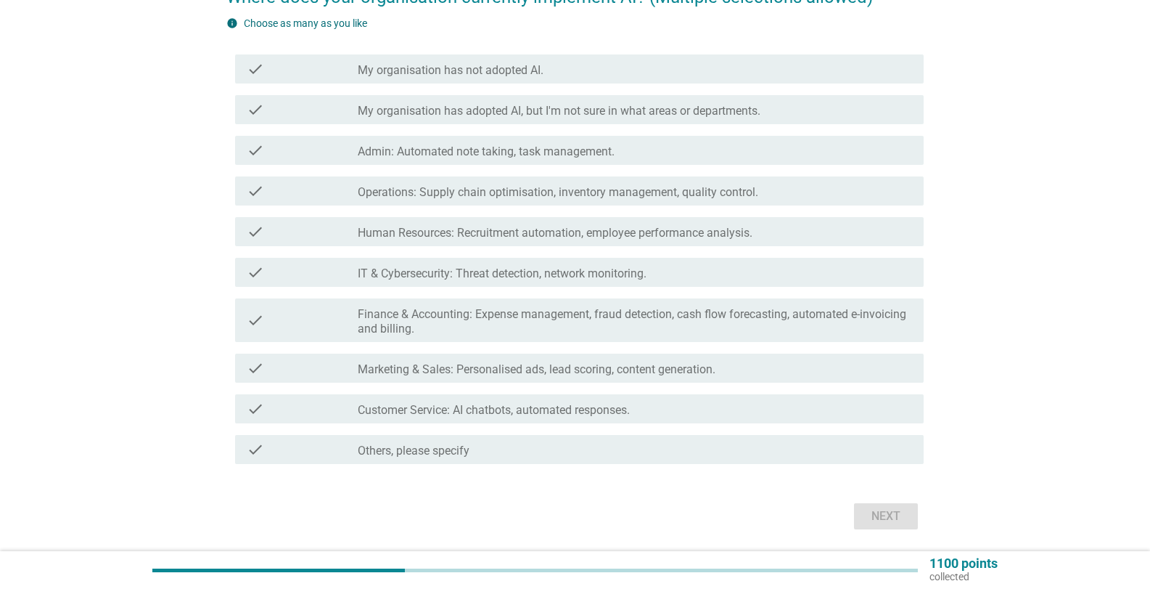
click at [472, 345] on div "check check_box_outline_blank Finance & Accounting: Expense management, fraud d…" at bounding box center [575, 320] width 698 height 55
click at [483, 332] on label "Finance & Accounting: Expense management, fraud detection, cash flow forecastin…" at bounding box center [635, 321] width 555 height 29
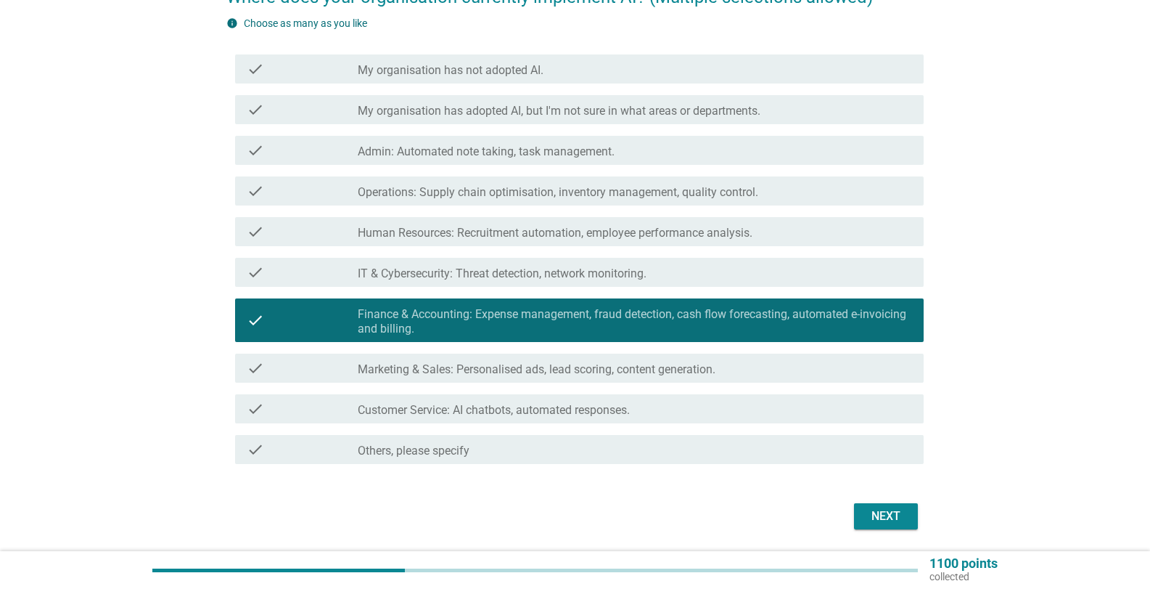
click at [867, 499] on div "Next" at bounding box center [575, 516] width 698 height 35
click at [870, 517] on div "Next" at bounding box center [886, 515] width 41 height 17
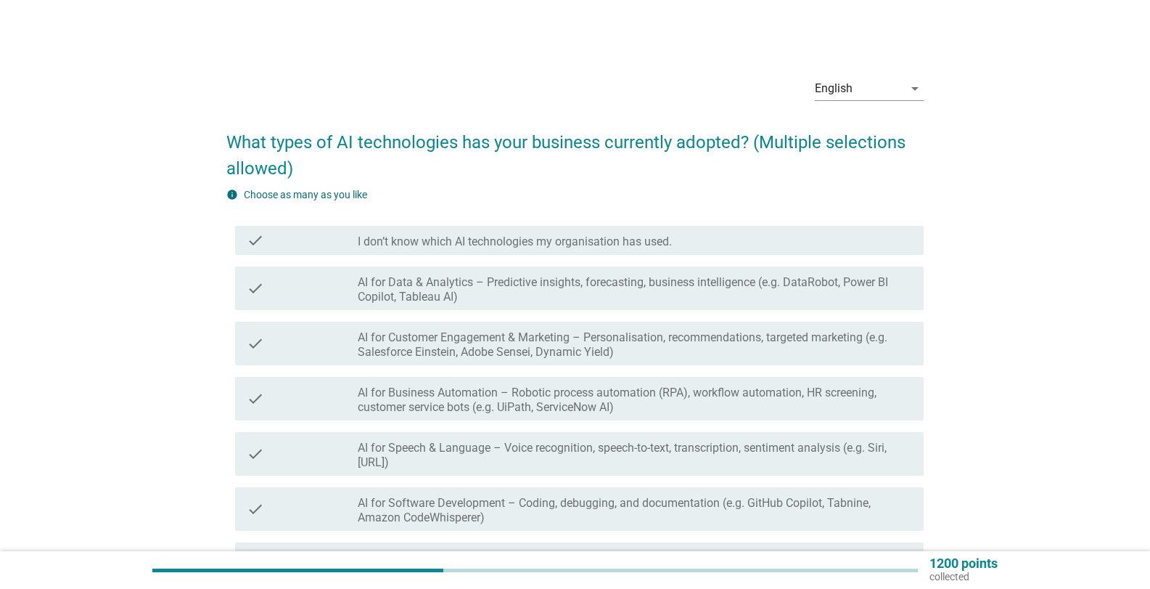
click at [732, 293] on label "AI for Data & Analytics – Predictive insights, forecasting, business intelligen…" at bounding box center [635, 289] width 555 height 29
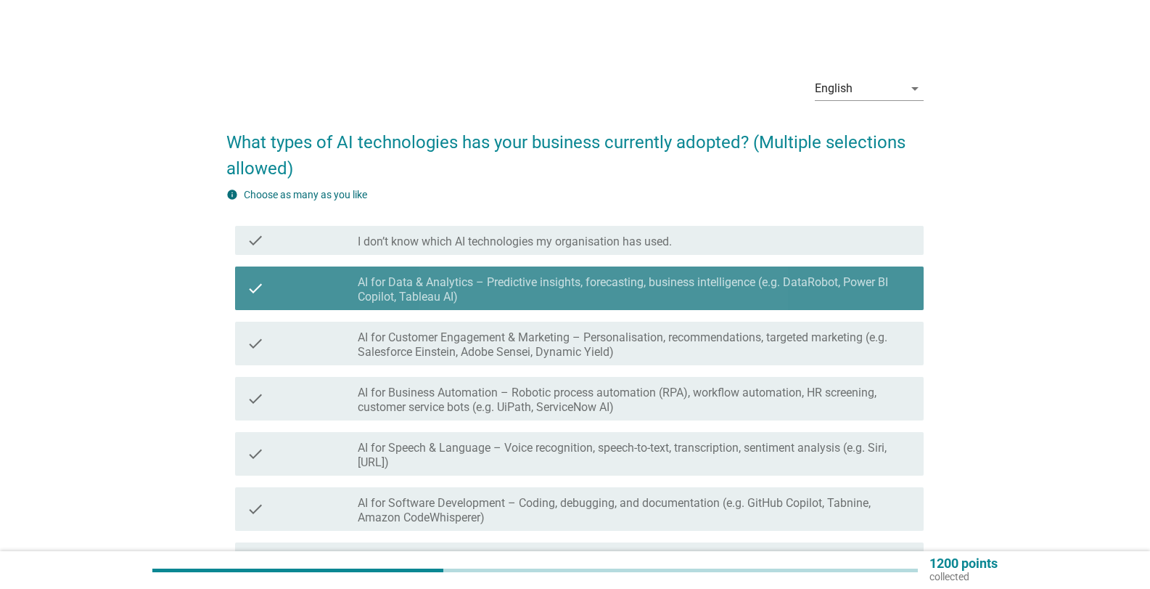
click at [515, 299] on label "AI for Data & Analytics – Predictive insights, forecasting, business intelligen…" at bounding box center [635, 289] width 555 height 29
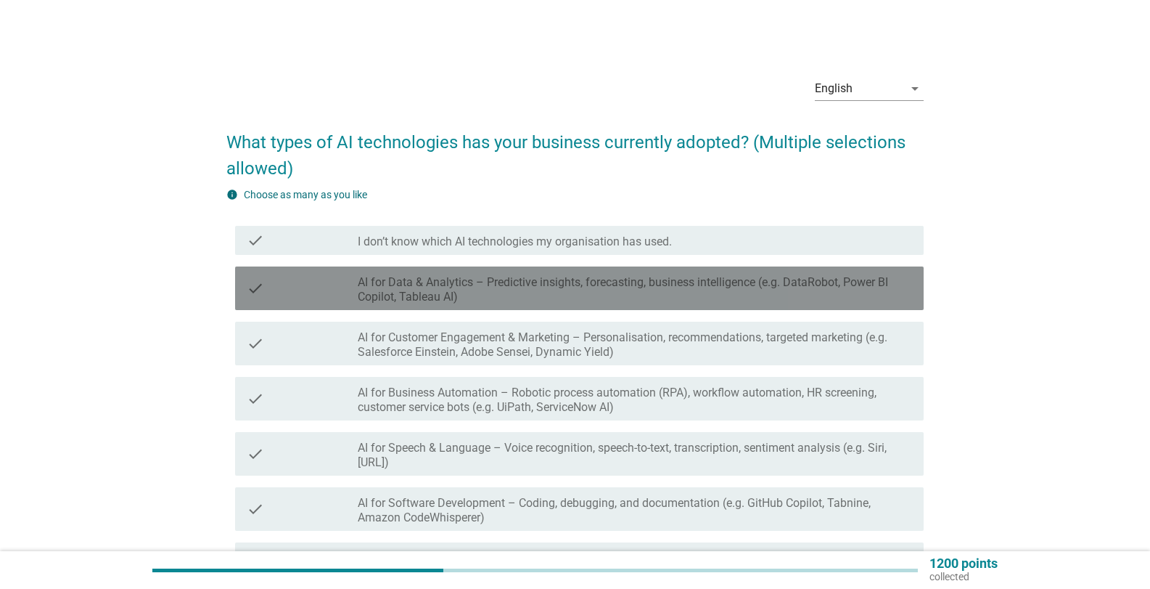
click at [526, 277] on label "AI for Data & Analytics – Predictive insights, forecasting, business intelligen…" at bounding box center [635, 289] width 555 height 29
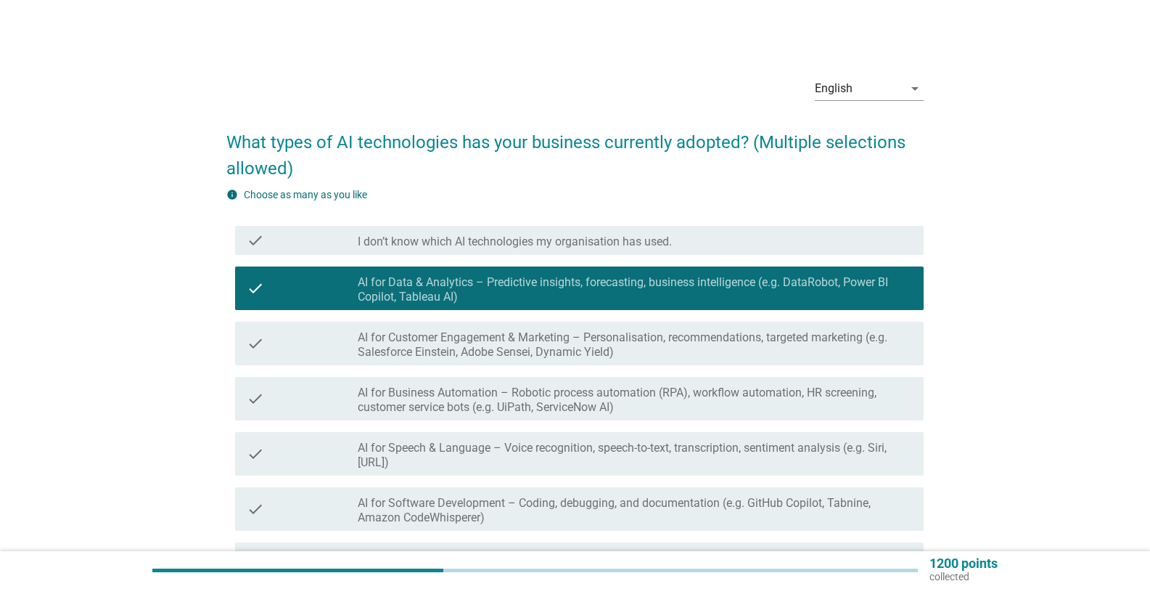
click at [565, 257] on div "check check_box_outline_blank I don’t know which AI technologies my organisatio…" at bounding box center [575, 240] width 698 height 41
click at [570, 243] on label "I don’t know which AI technologies my organisation has used." at bounding box center [515, 241] width 314 height 15
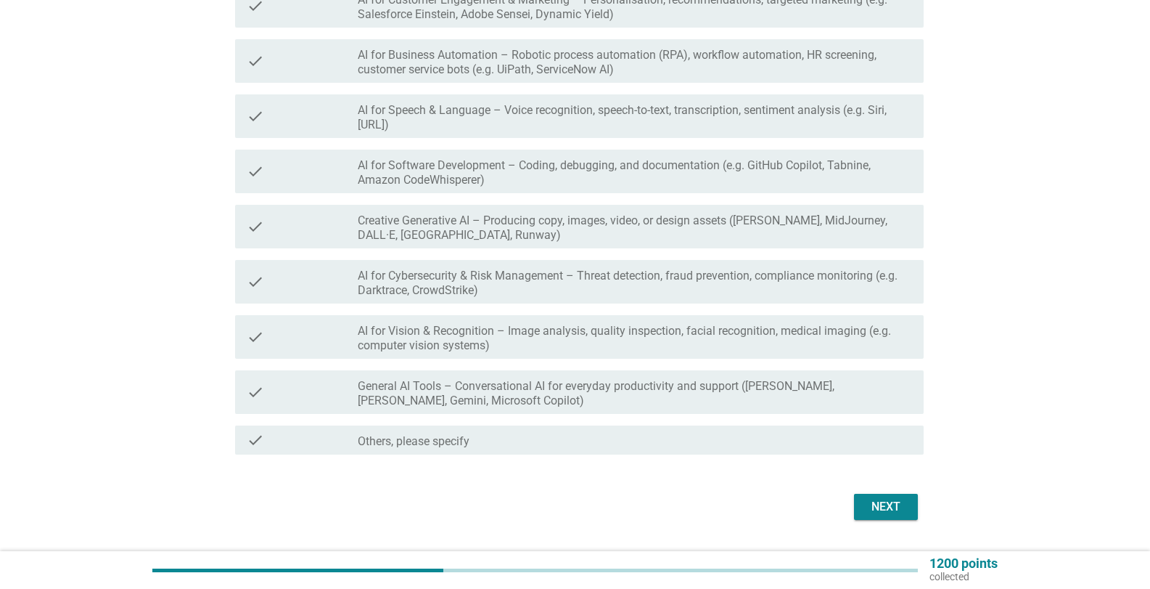
scroll to position [363, 0]
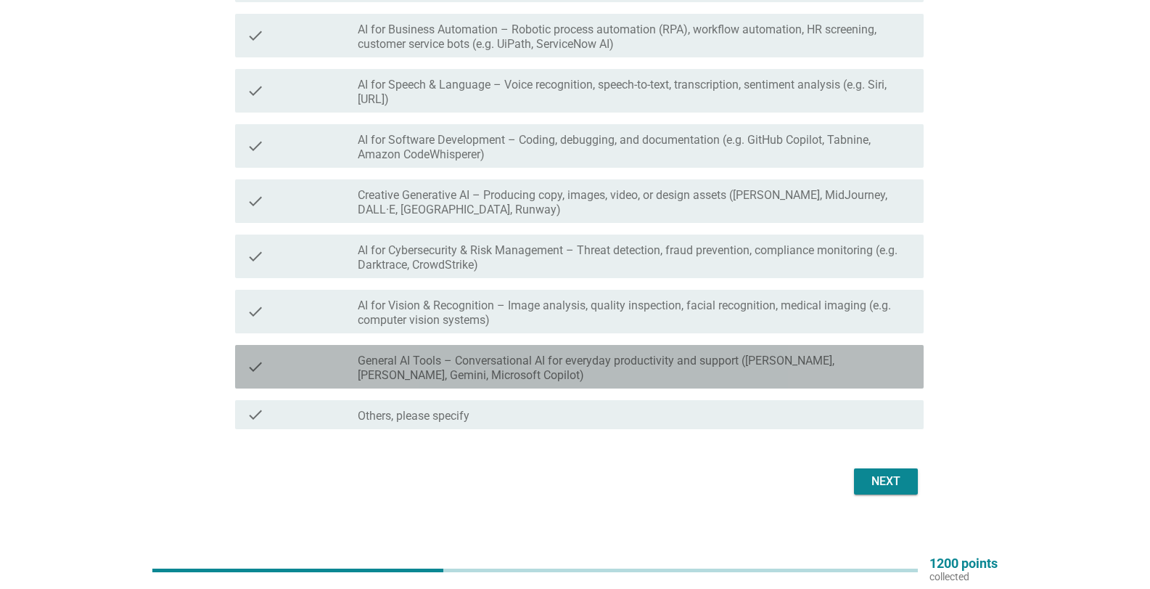
click at [685, 375] on label "General AI Tools – Conversational AI for everyday productivity and support (e.g…" at bounding box center [635, 367] width 555 height 29
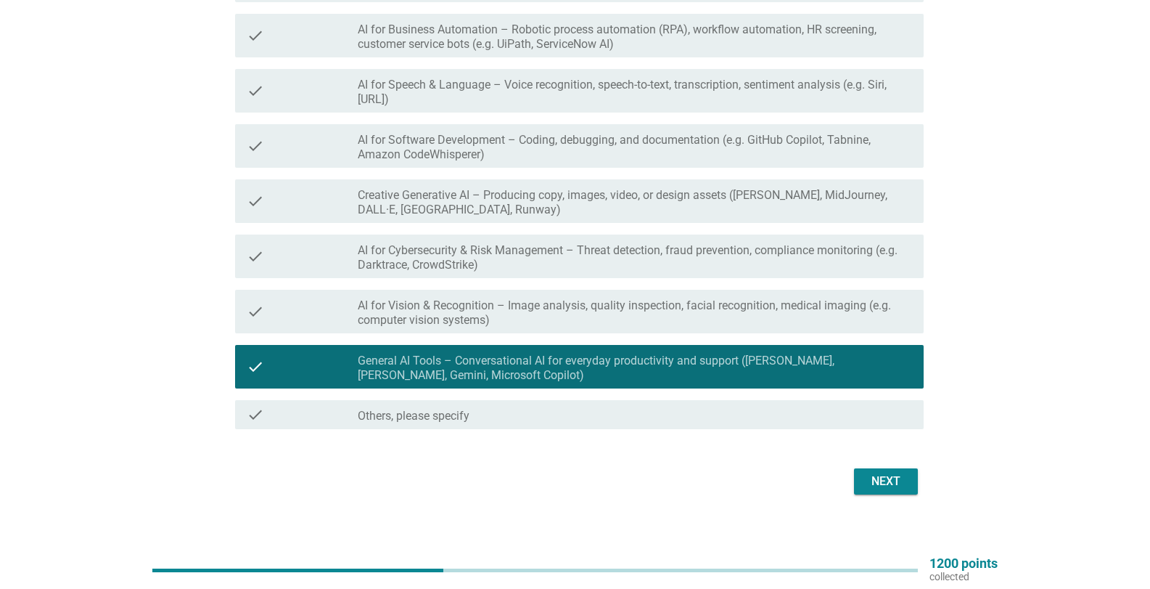
click at [882, 476] on div "Next" at bounding box center [886, 481] width 41 height 17
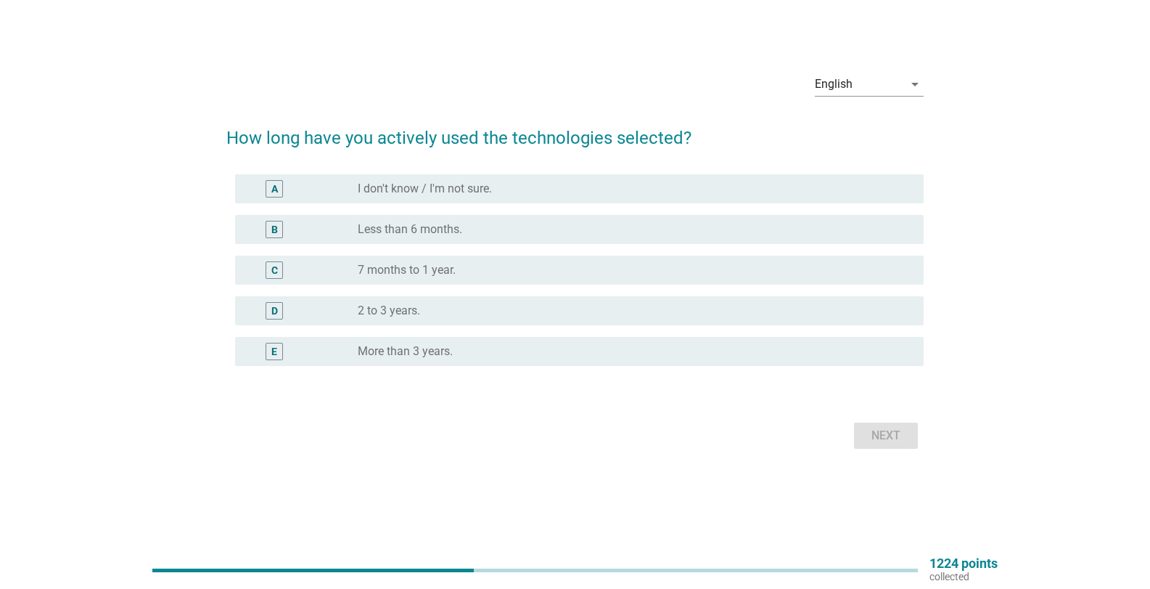
scroll to position [0, 0]
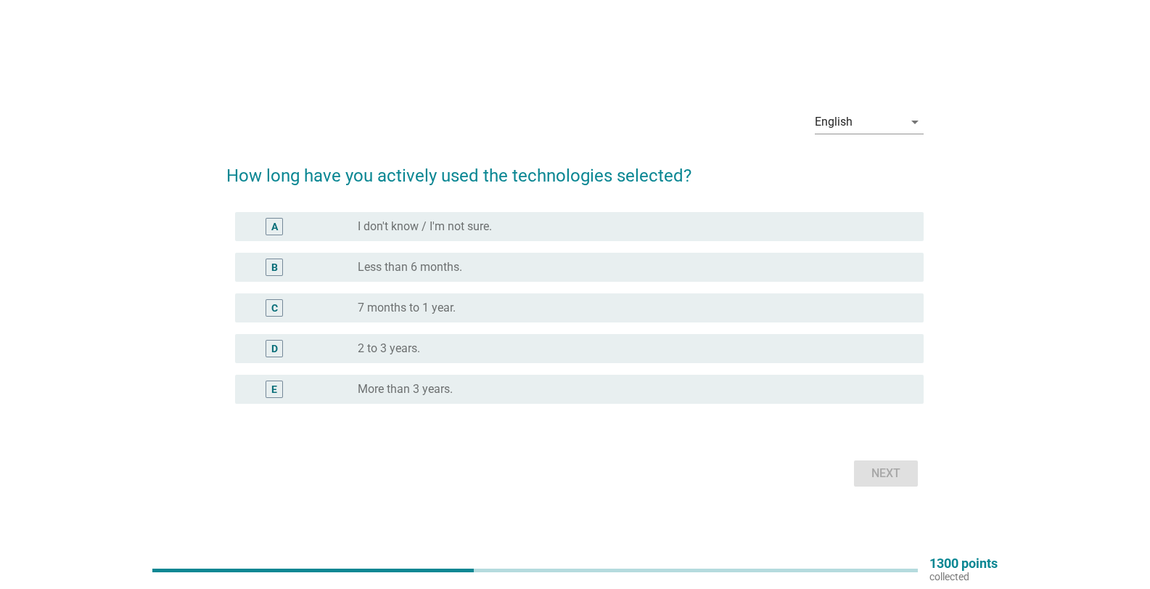
click at [449, 286] on div "B radio_button_unchecked Less than 6 months." at bounding box center [575, 267] width 698 height 41
click at [444, 303] on label "7 months to 1 year." at bounding box center [407, 307] width 98 height 15
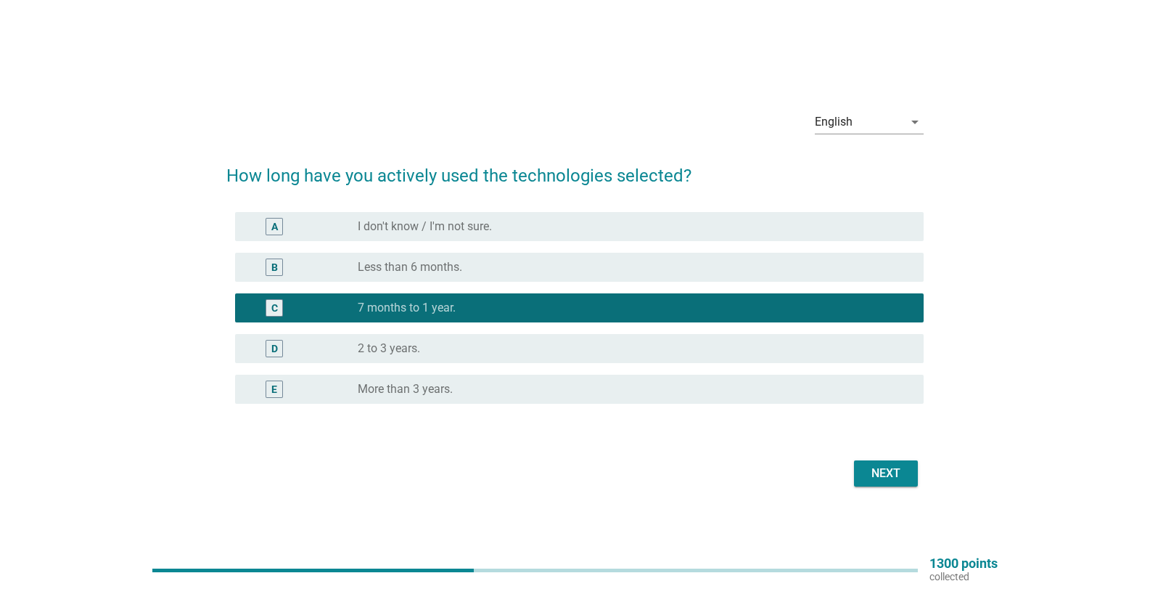
click at [866, 458] on div "Next" at bounding box center [575, 473] width 698 height 35
click at [912, 484] on button "Next" at bounding box center [886, 473] width 64 height 26
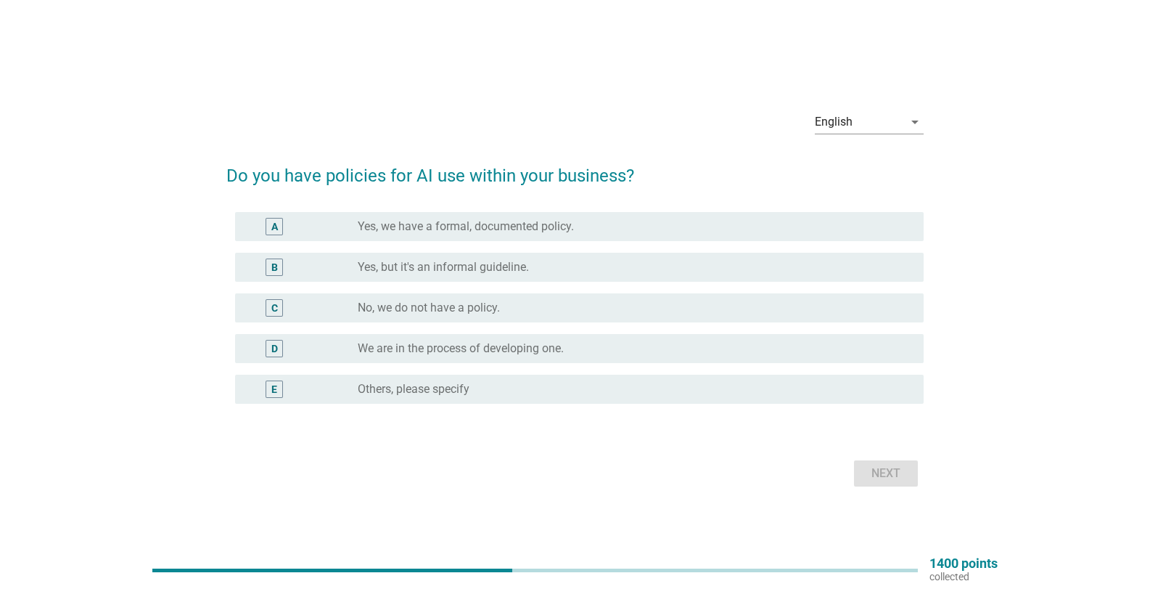
click at [522, 310] on div "radio_button_unchecked No, we do not have a policy." at bounding box center [629, 307] width 543 height 15
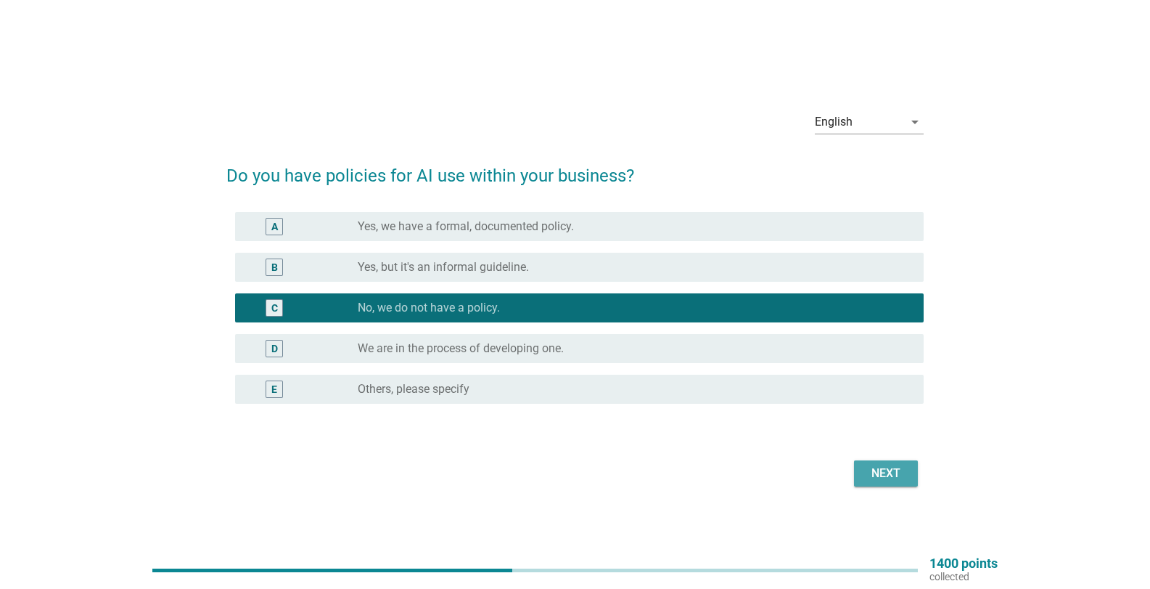
click at [858, 466] on button "Next" at bounding box center [886, 473] width 64 height 26
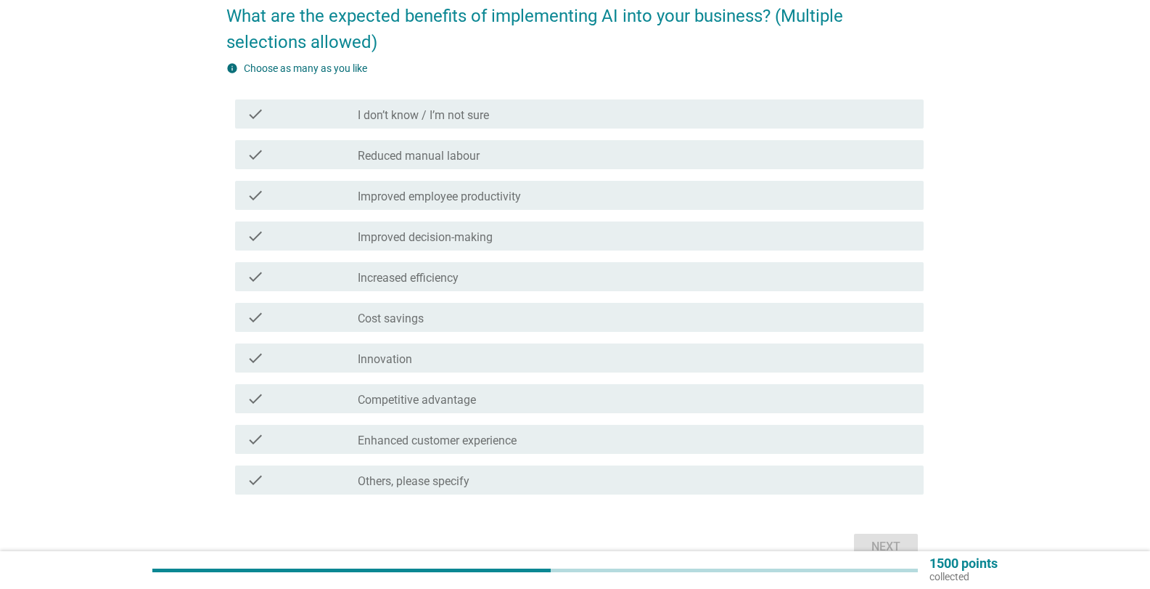
scroll to position [145, 0]
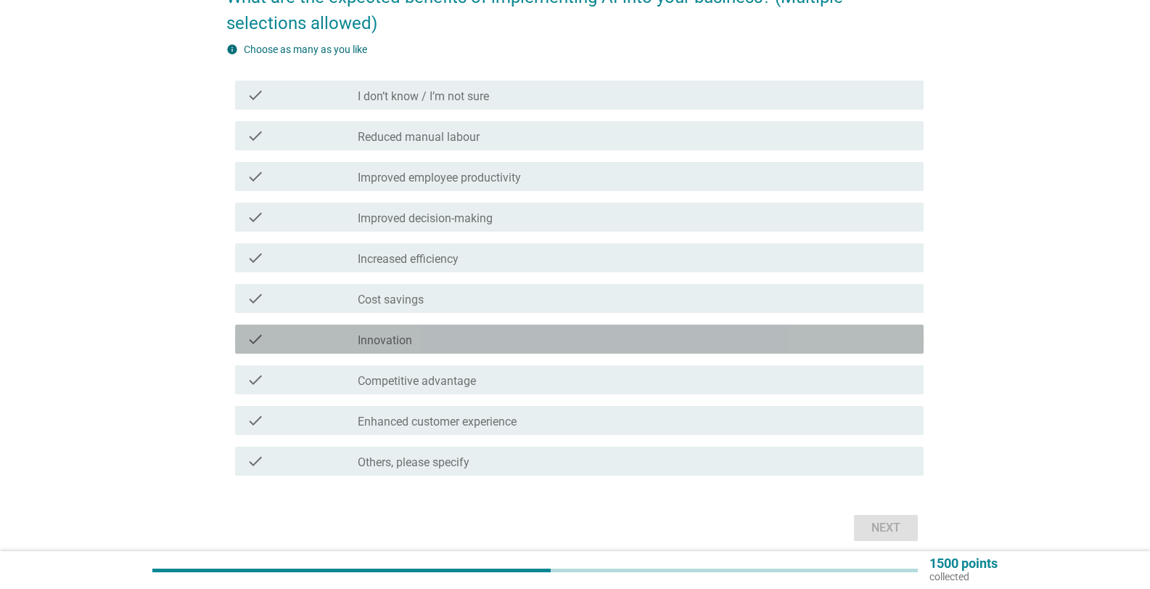
click at [409, 346] on label "Innovation" at bounding box center [385, 340] width 54 height 15
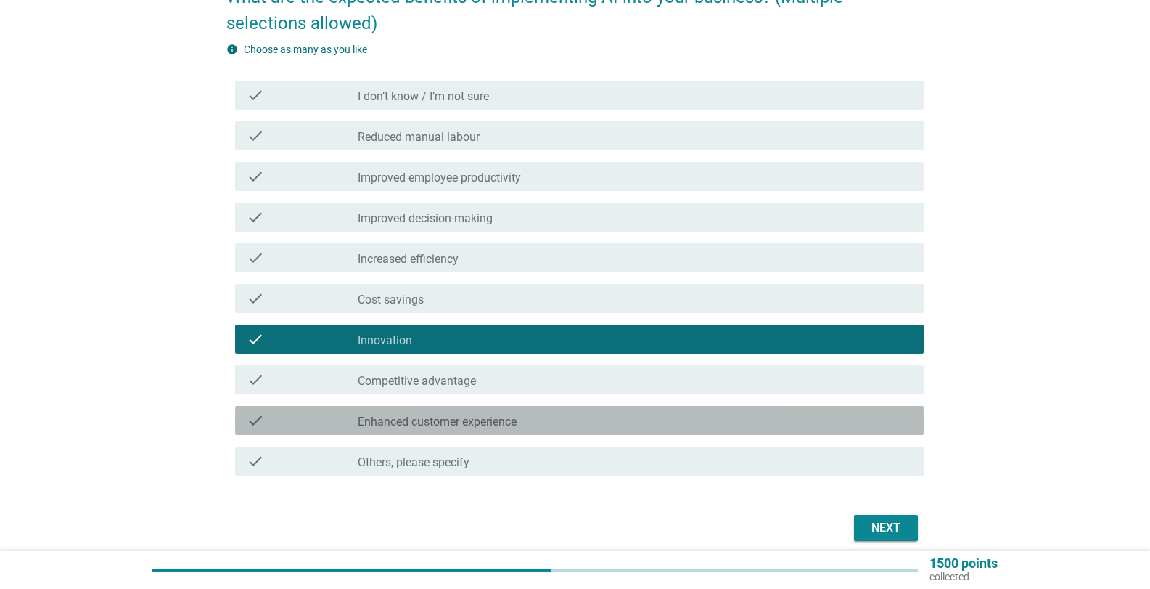
click at [498, 420] on label "Enhanced customer experience" at bounding box center [437, 421] width 159 height 15
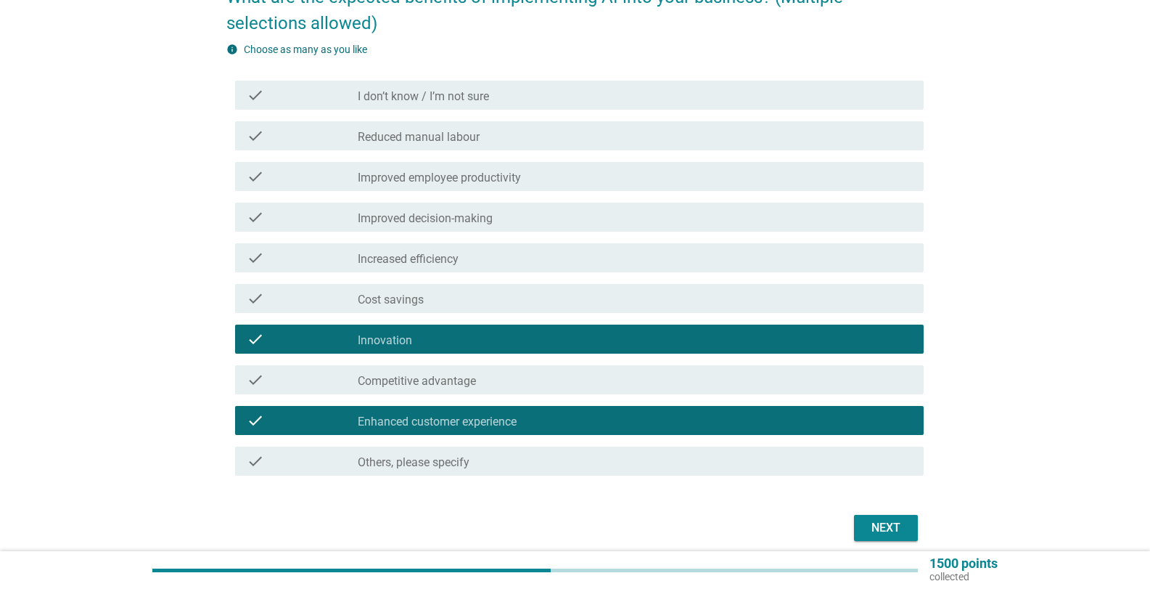
click at [502, 176] on label "Improved employee productivity" at bounding box center [439, 178] width 163 height 15
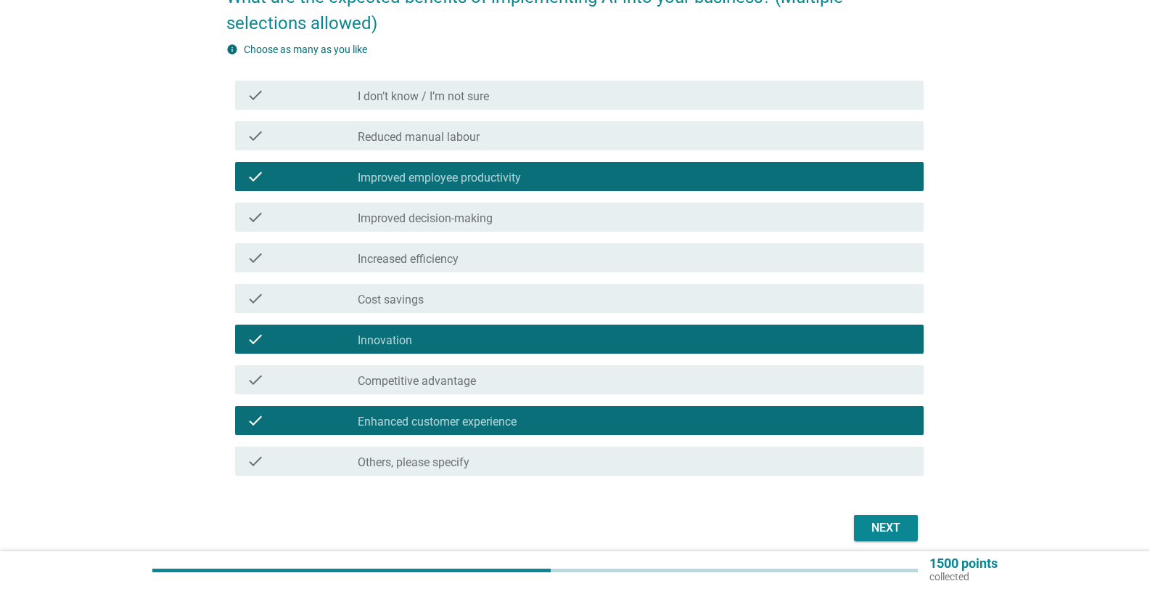
click at [877, 514] on div "Next" at bounding box center [575, 527] width 698 height 35
click at [875, 529] on div "Next" at bounding box center [886, 527] width 41 height 17
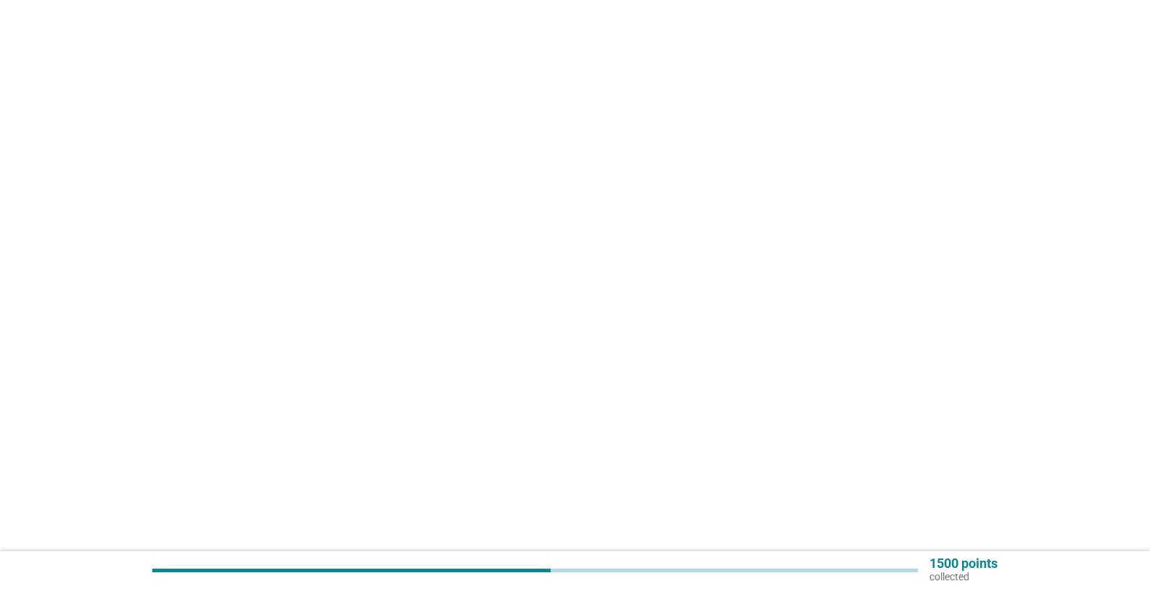
scroll to position [0, 0]
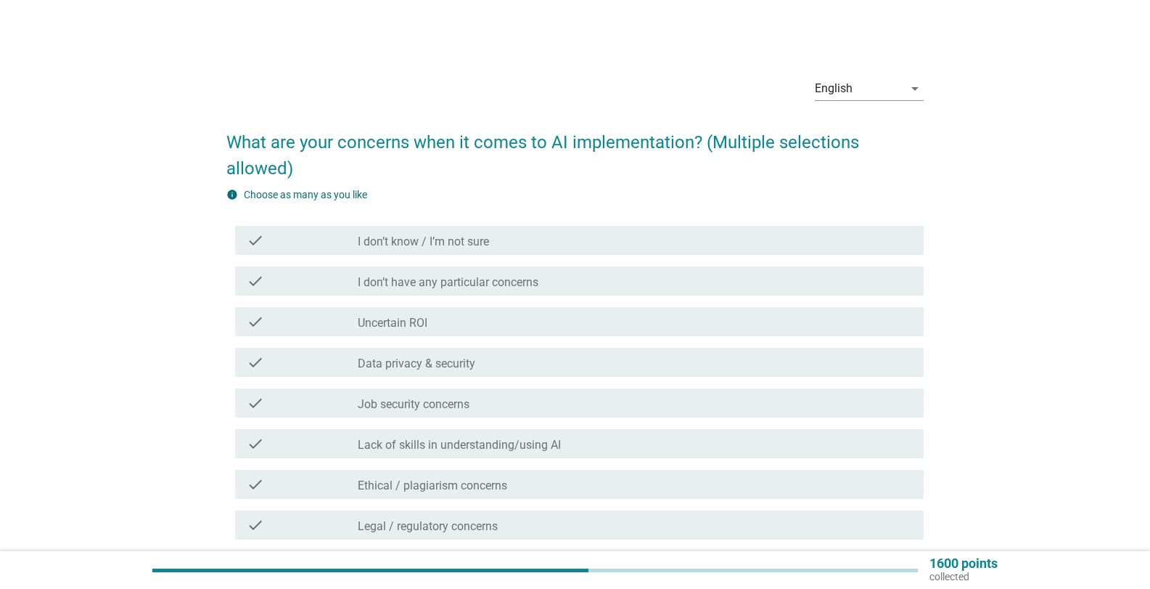
click at [388, 314] on div "check_box_outline_blank Uncertain ROI" at bounding box center [635, 321] width 555 height 17
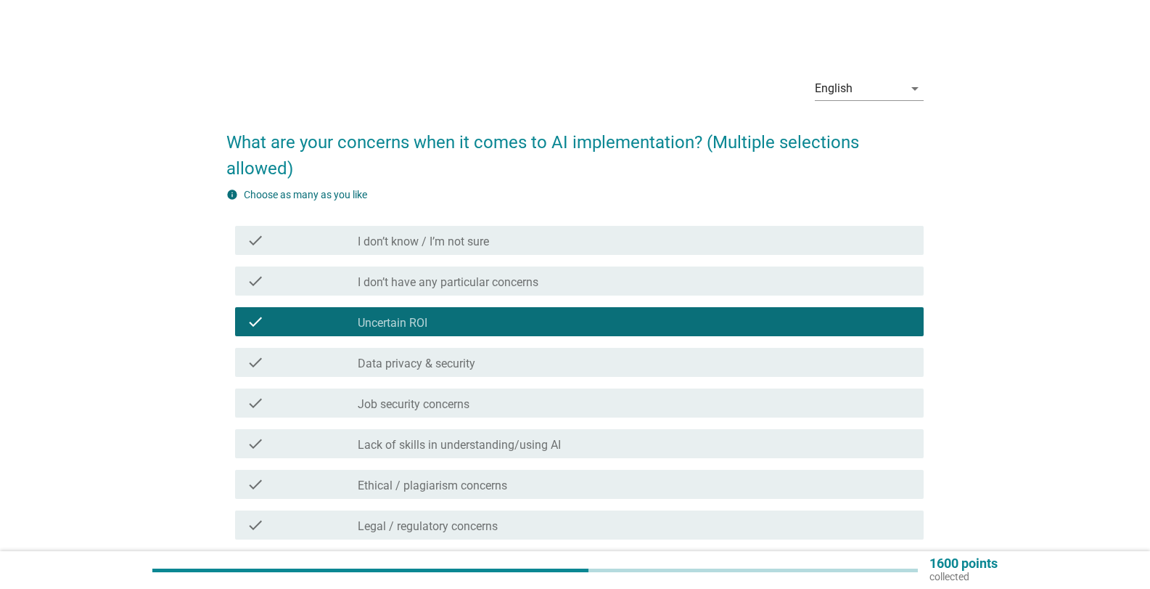
click at [427, 360] on label "Data privacy & security" at bounding box center [417, 363] width 118 height 15
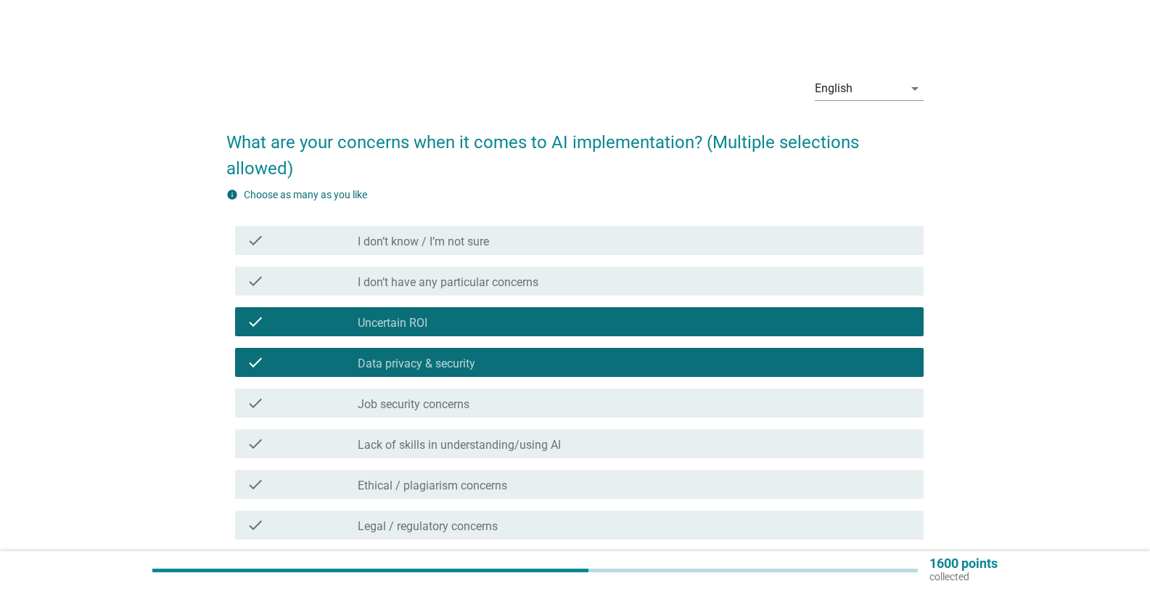
click at [533, 443] on label "Lack of skills in understanding/using AI" at bounding box center [459, 445] width 203 height 15
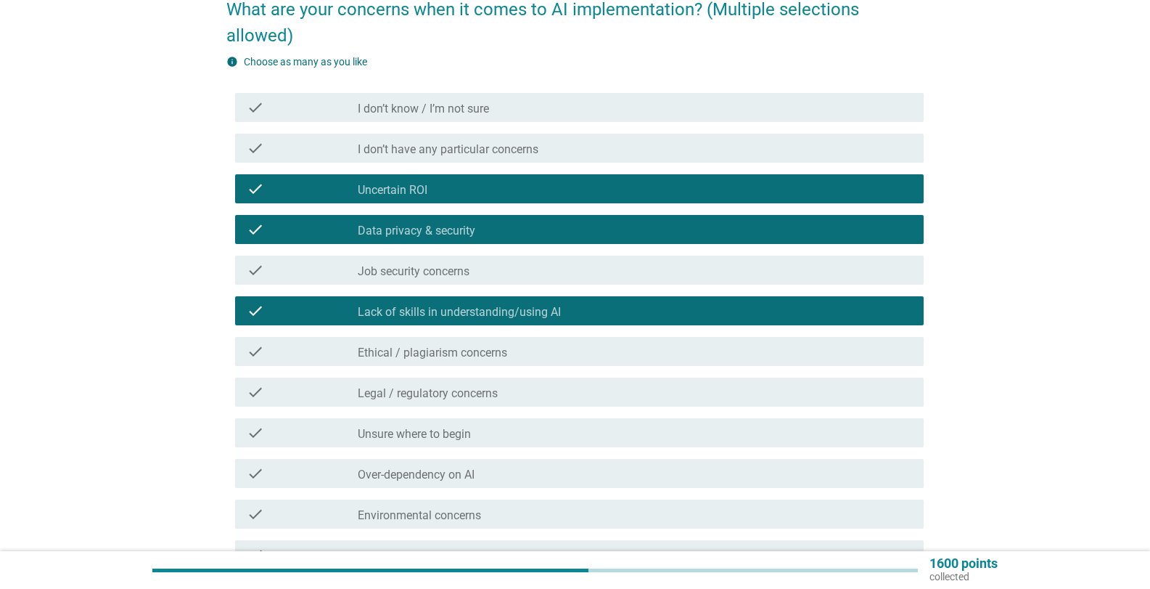
scroll to position [145, 0]
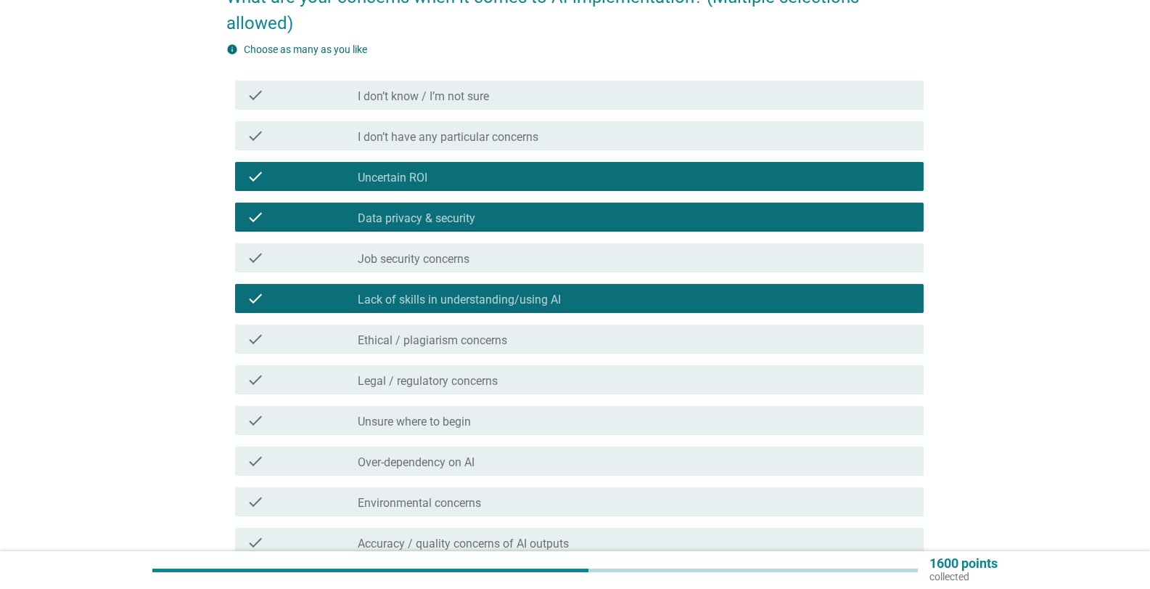
click at [491, 325] on div "check check_box_outline_blank Ethical / plagiarism concerns" at bounding box center [579, 338] width 689 height 29
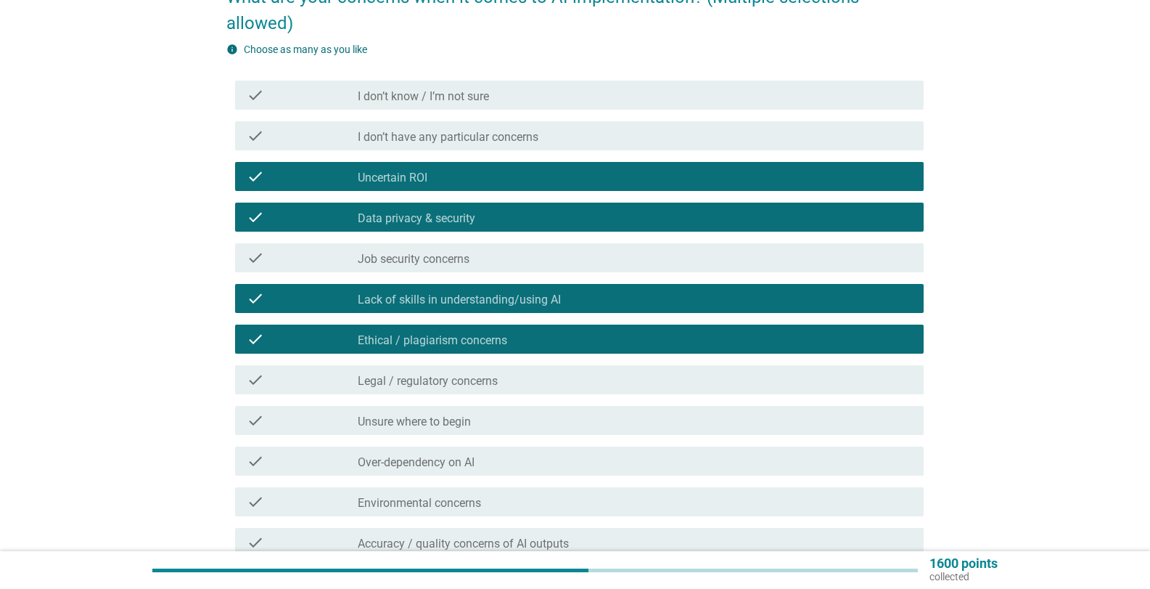
scroll to position [218, 0]
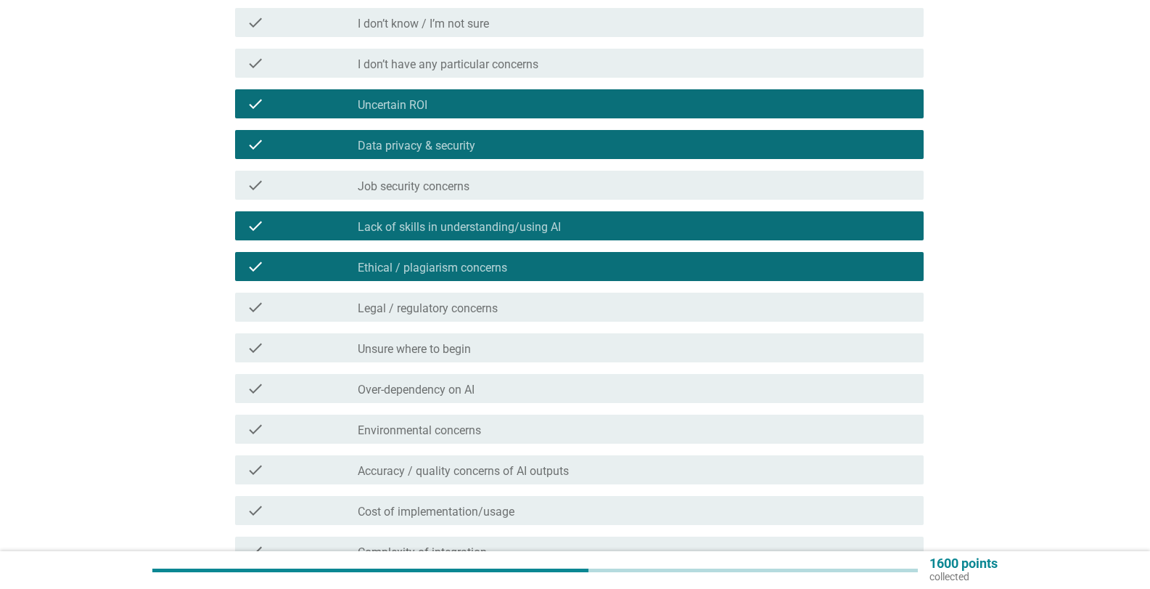
click at [495, 377] on div "check check_box_outline_blank Over-dependency on AI" at bounding box center [579, 388] width 689 height 29
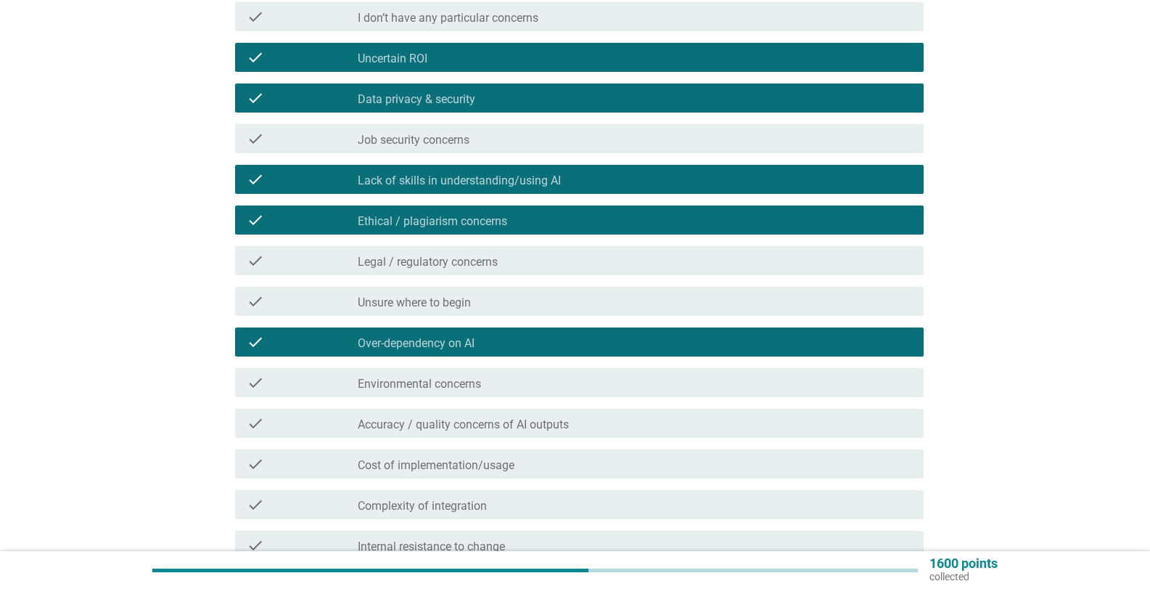
scroll to position [290, 0]
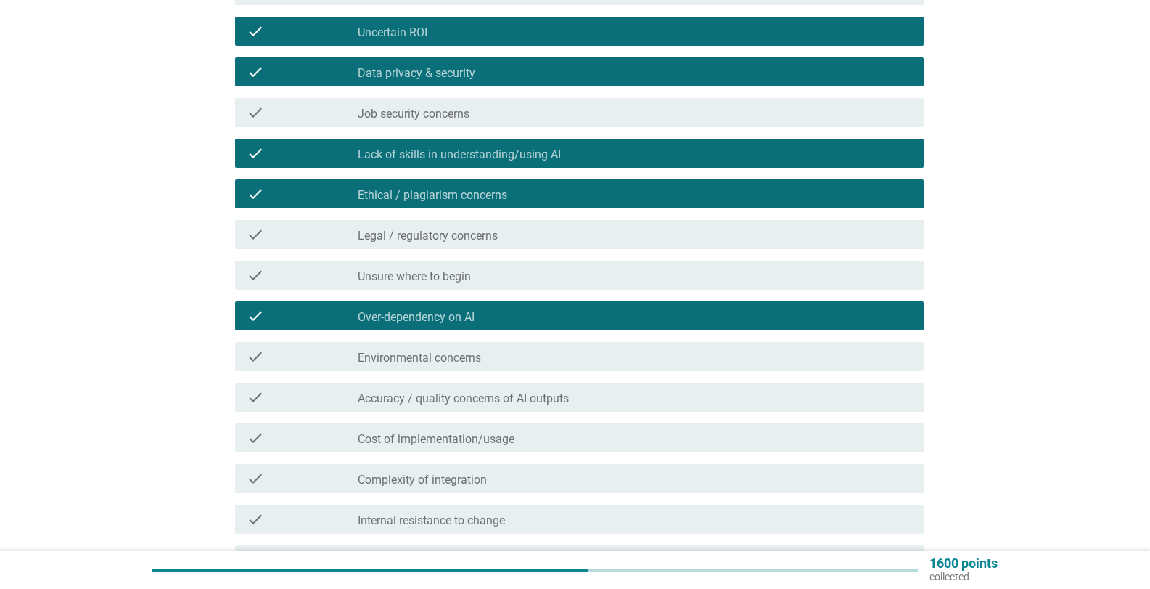
click at [574, 388] on div "check check_box_outline_blank Accuracy / quality concerns of AI outputs" at bounding box center [579, 397] width 689 height 29
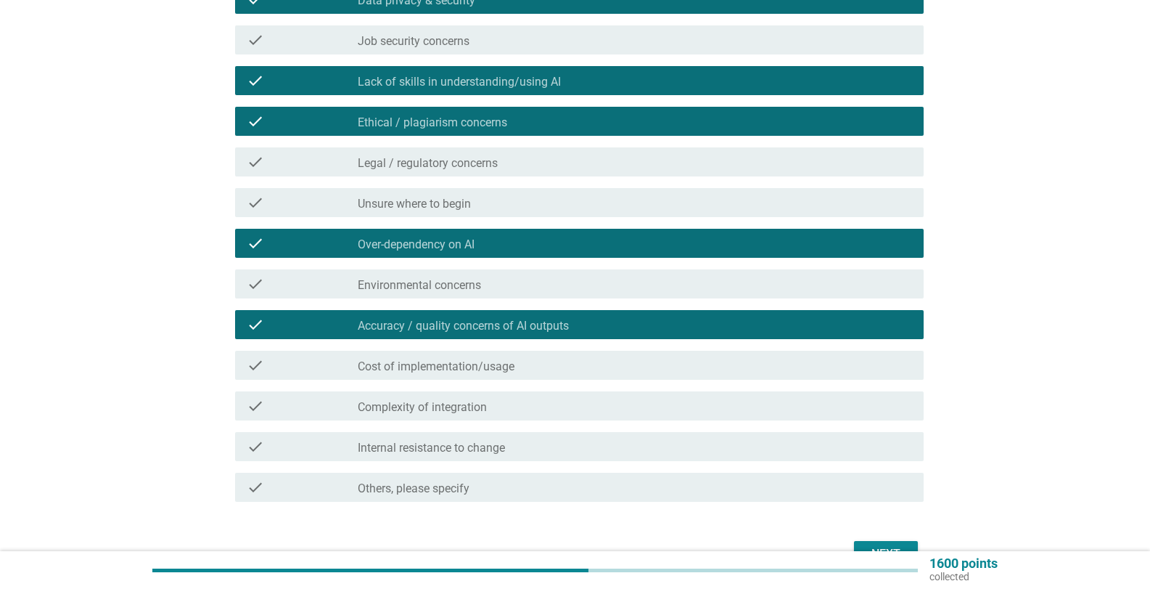
click at [536, 366] on div "check_box_outline_blank Cost of implementation/usage" at bounding box center [635, 364] width 555 height 17
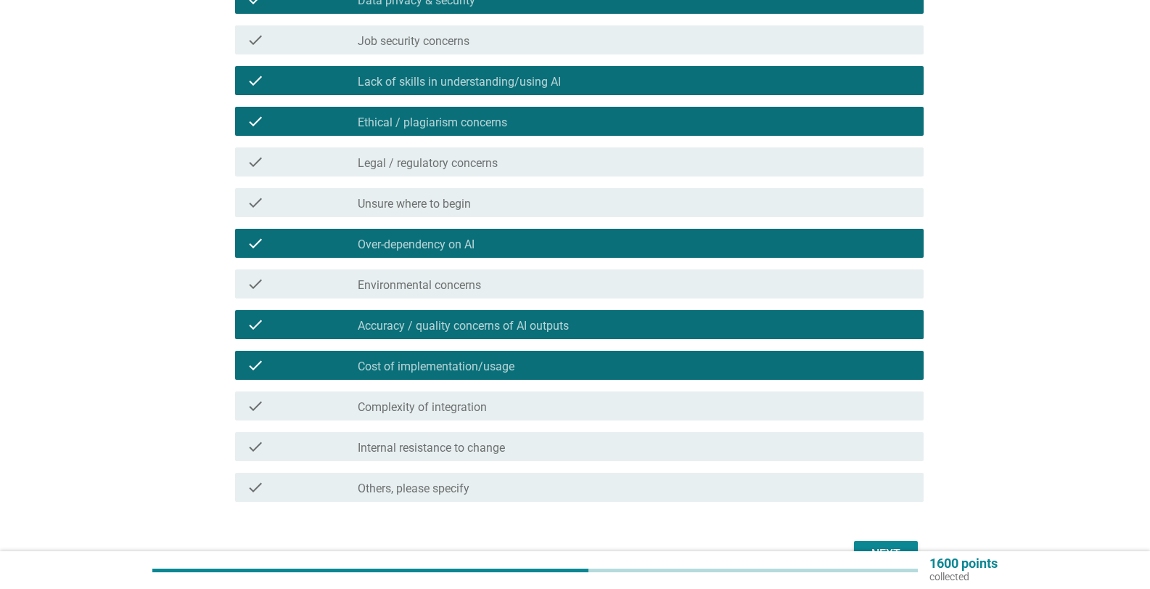
scroll to position [449, 0]
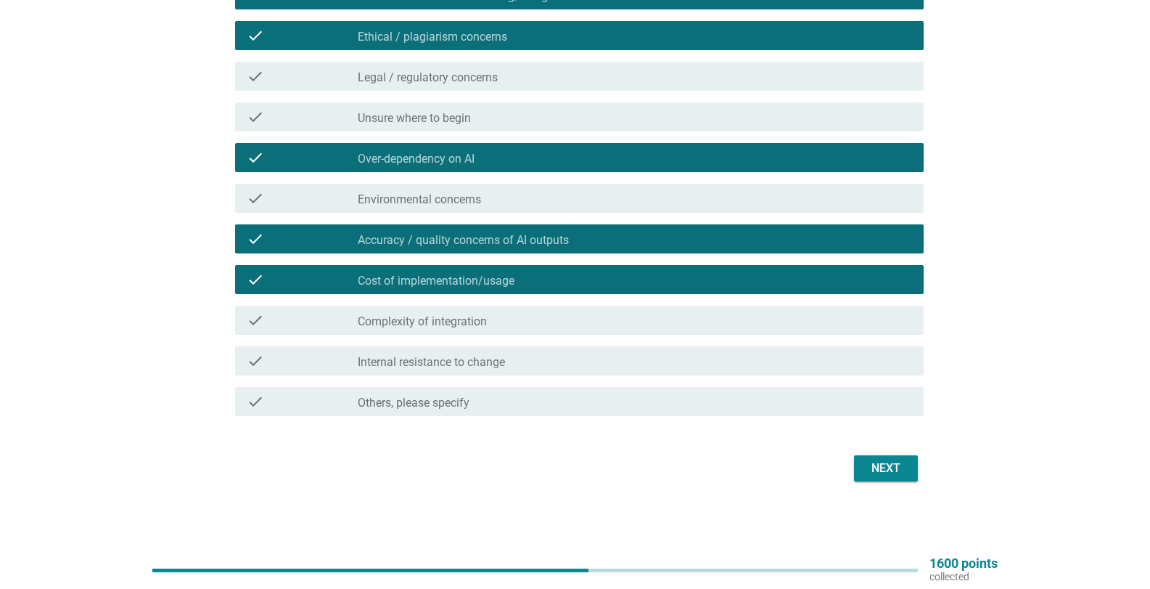
click at [881, 466] on div "Next" at bounding box center [886, 467] width 41 height 17
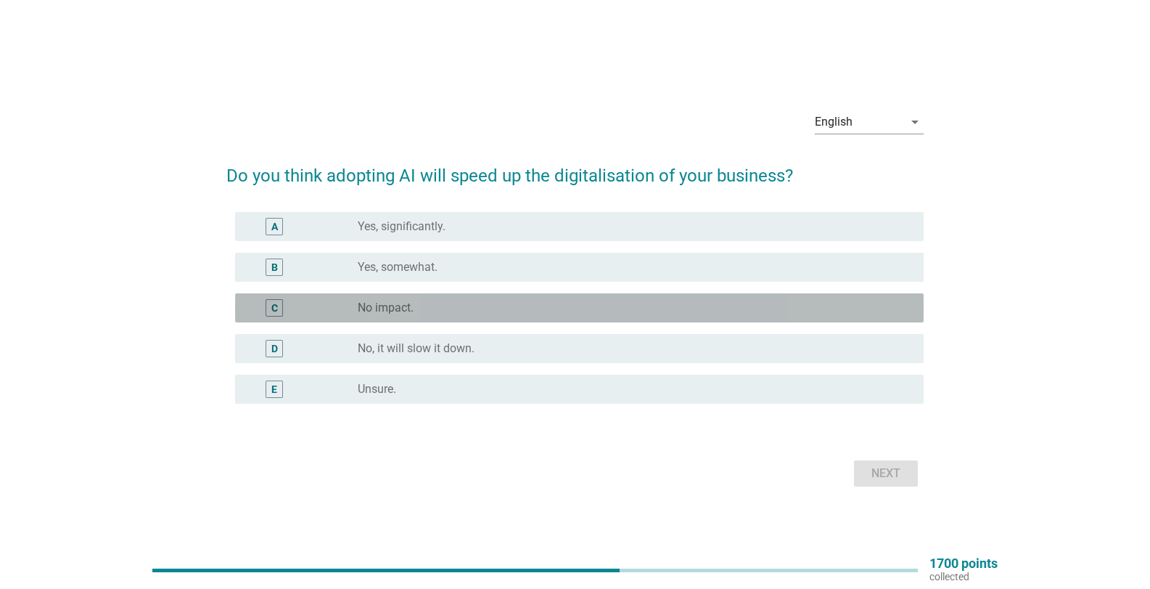
click at [463, 313] on div "radio_button_unchecked No impact." at bounding box center [629, 307] width 543 height 15
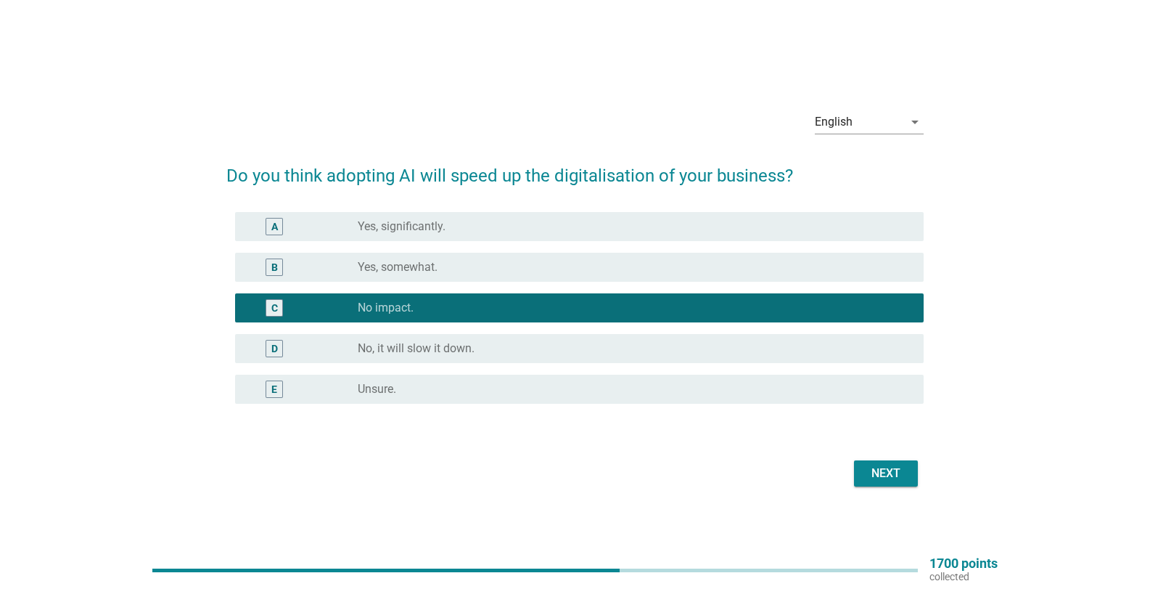
click at [899, 477] on div "Next" at bounding box center [886, 473] width 41 height 17
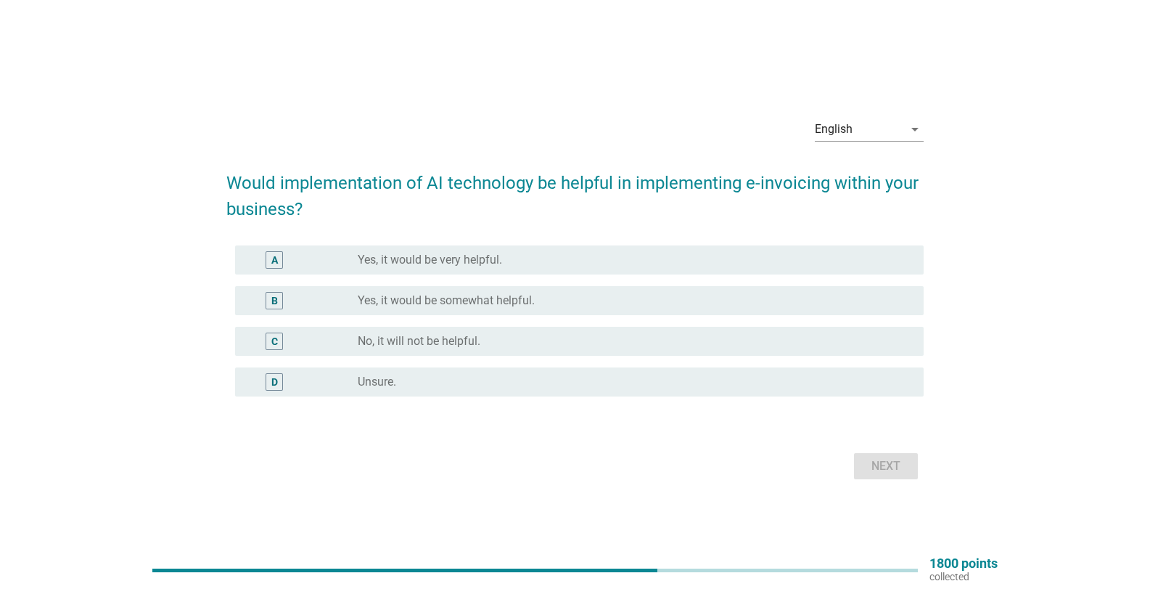
click at [493, 300] on label "Yes, it would be somewhat helpful." at bounding box center [446, 300] width 177 height 15
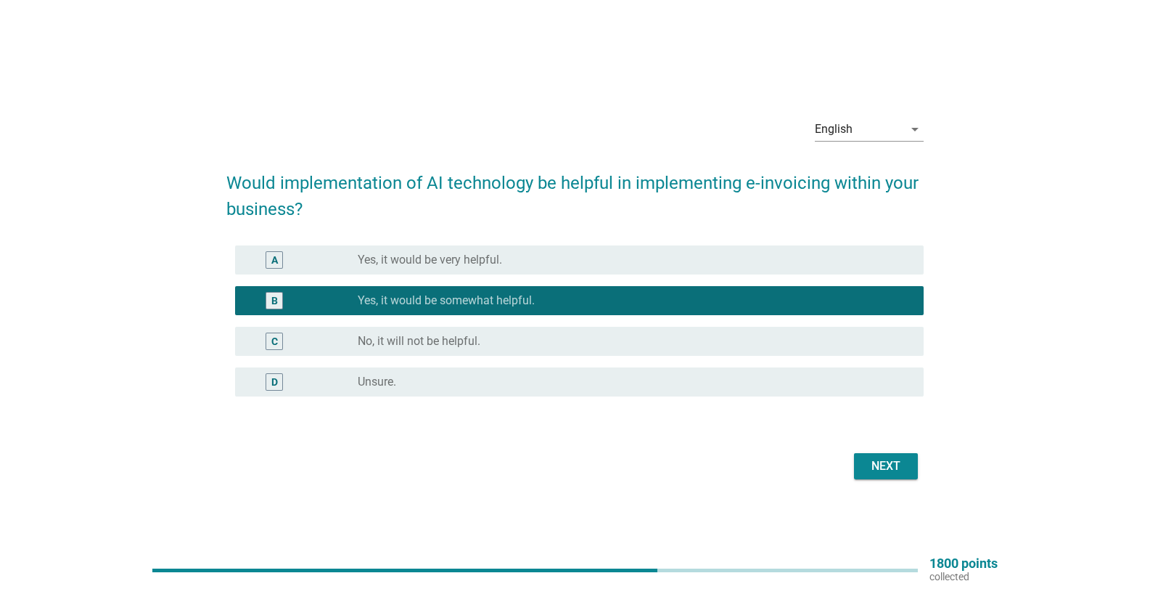
click at [893, 471] on div "Next" at bounding box center [886, 465] width 41 height 17
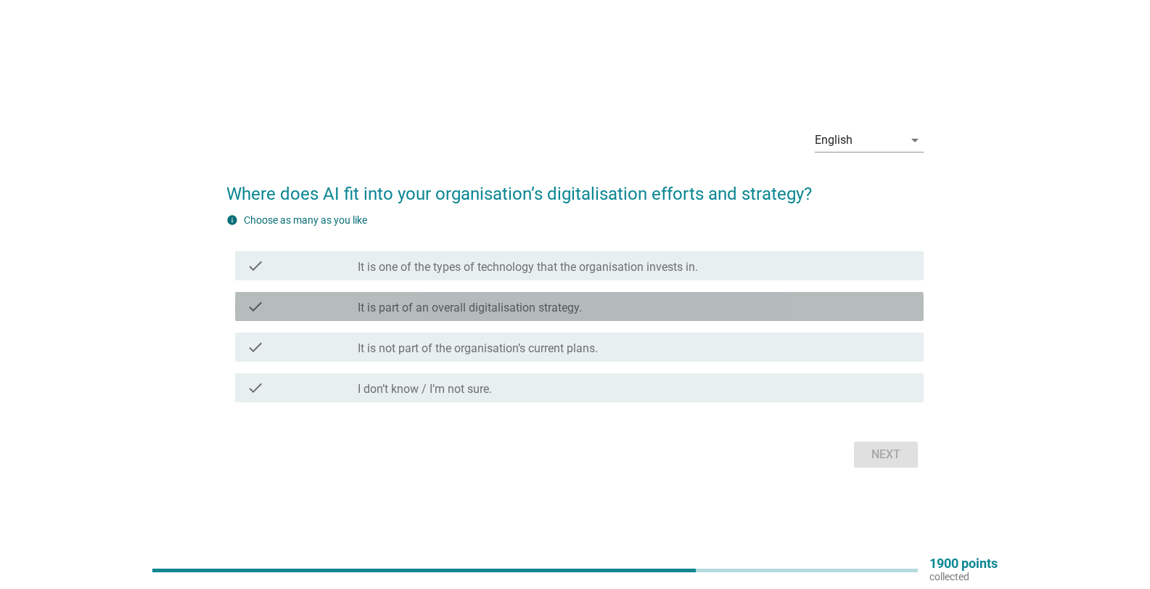
click at [578, 312] on label "It is part of an overall digitalisation strategy." at bounding box center [470, 307] width 224 height 15
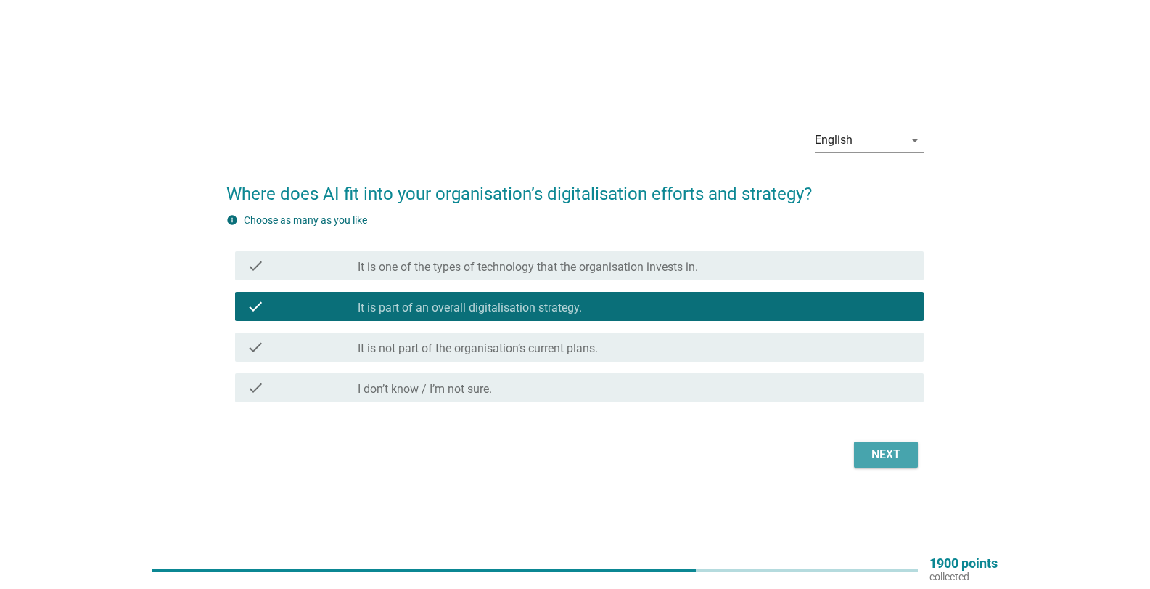
click at [862, 454] on button "Next" at bounding box center [886, 454] width 64 height 26
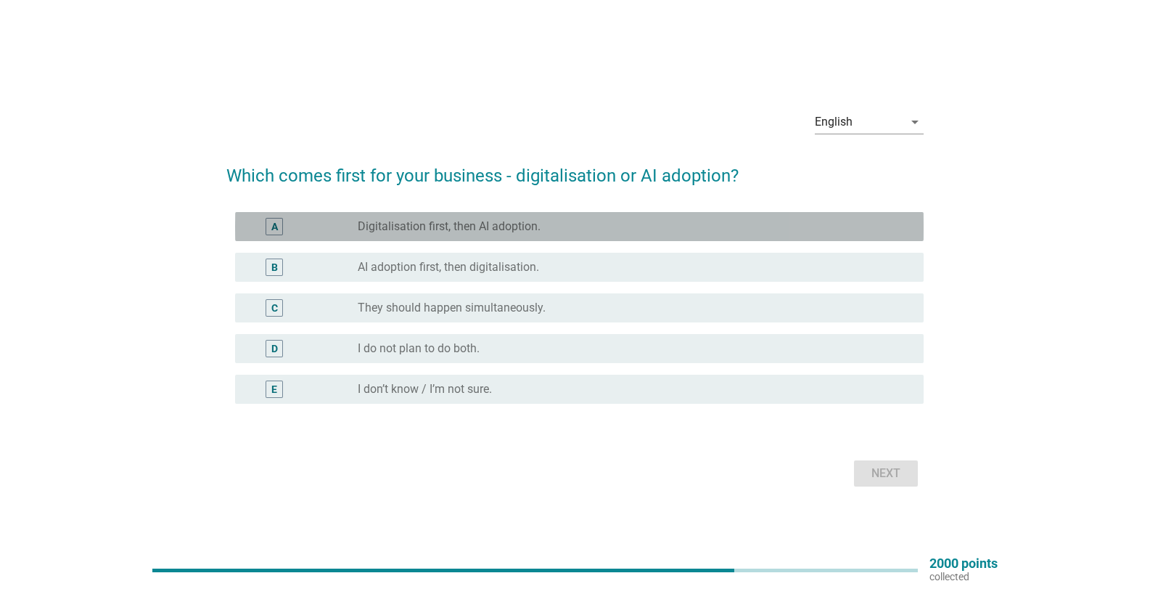
click at [479, 221] on label "Digitalisation first, then AI adoption." at bounding box center [449, 226] width 183 height 15
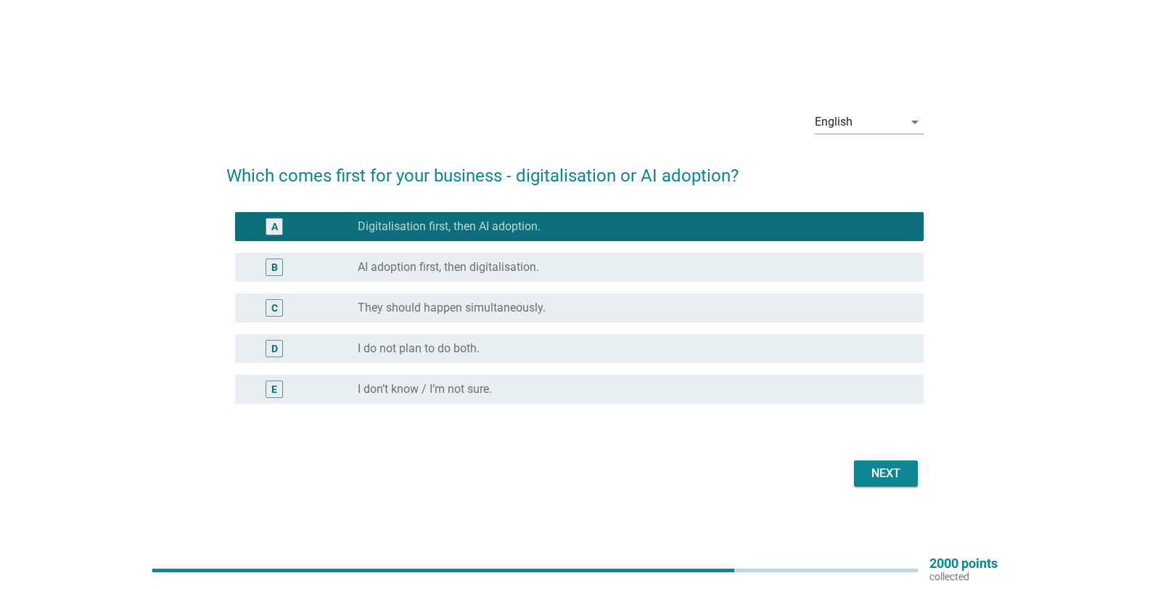
click at [877, 434] on form "Which comes first for your business - digitalisation or AI adoption? A radio_bu…" at bounding box center [575, 319] width 698 height 343
click at [886, 471] on div "Next" at bounding box center [886, 473] width 41 height 17
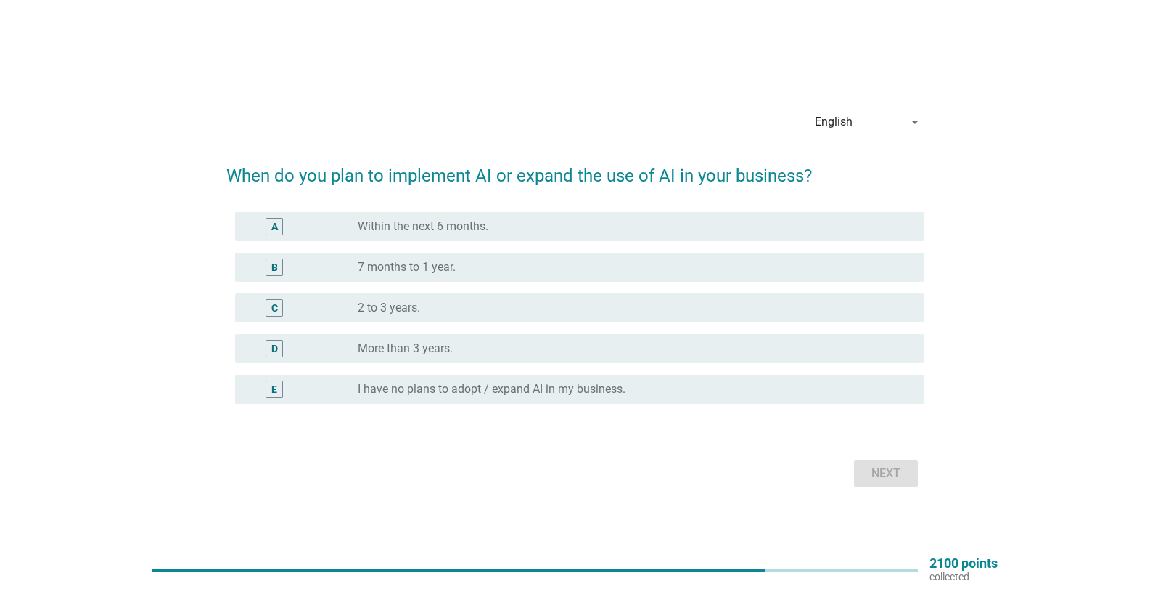
click at [643, 390] on div "radio_button_unchecked I have no plans to adopt / expand AI in my business." at bounding box center [629, 389] width 543 height 15
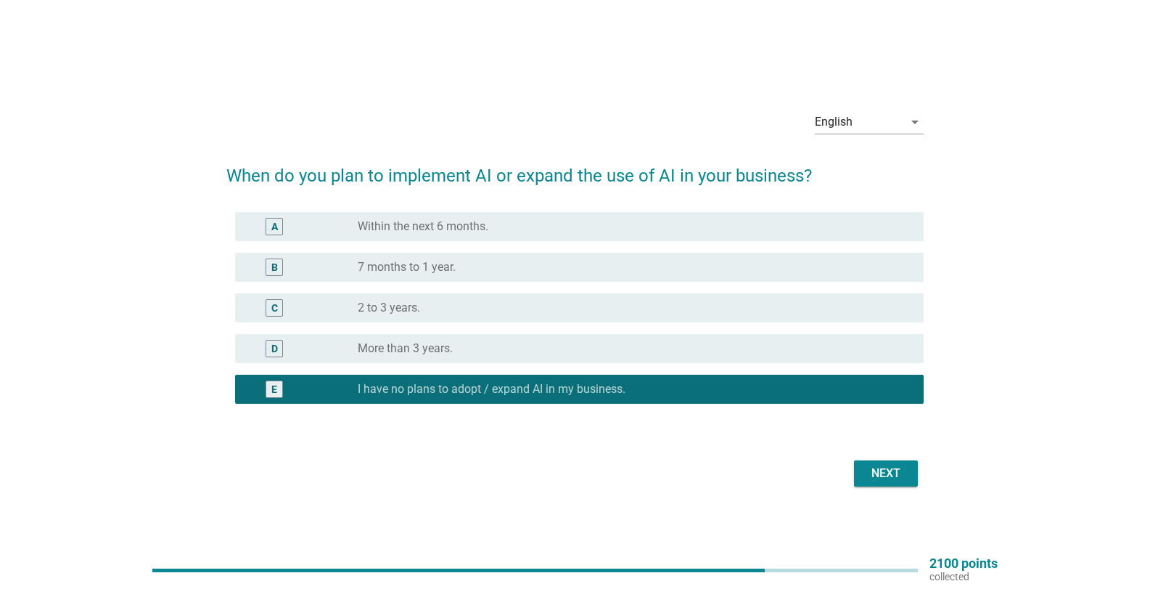
click at [893, 476] on div "Next" at bounding box center [886, 473] width 41 height 17
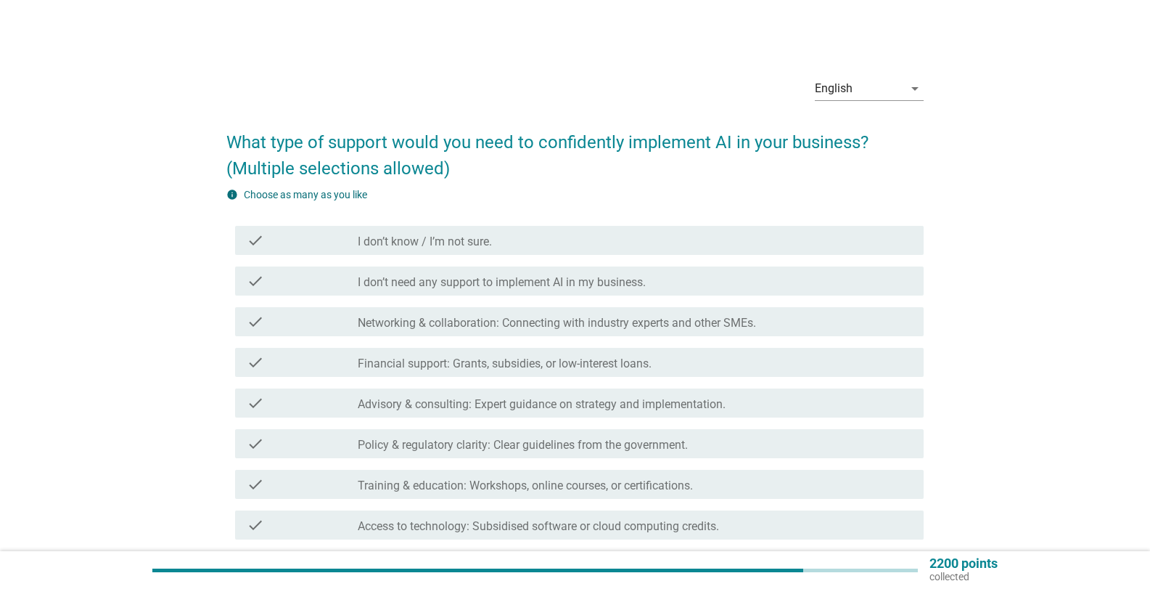
click at [559, 234] on div "check_box_outline_blank I don’t know / I’m not sure." at bounding box center [635, 240] width 555 height 17
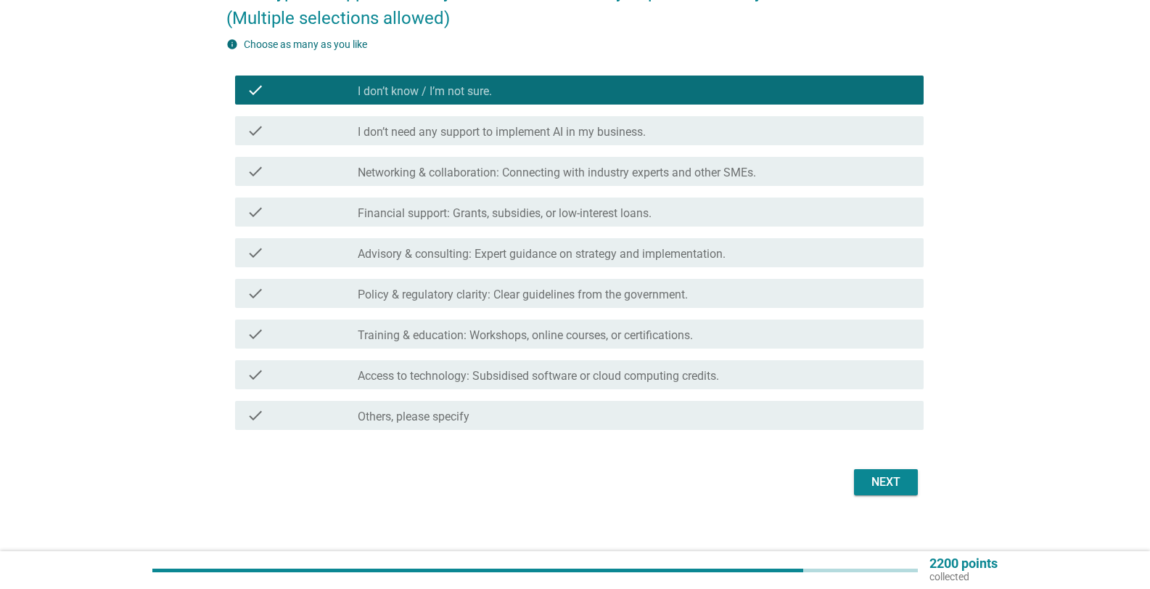
scroll to position [164, 0]
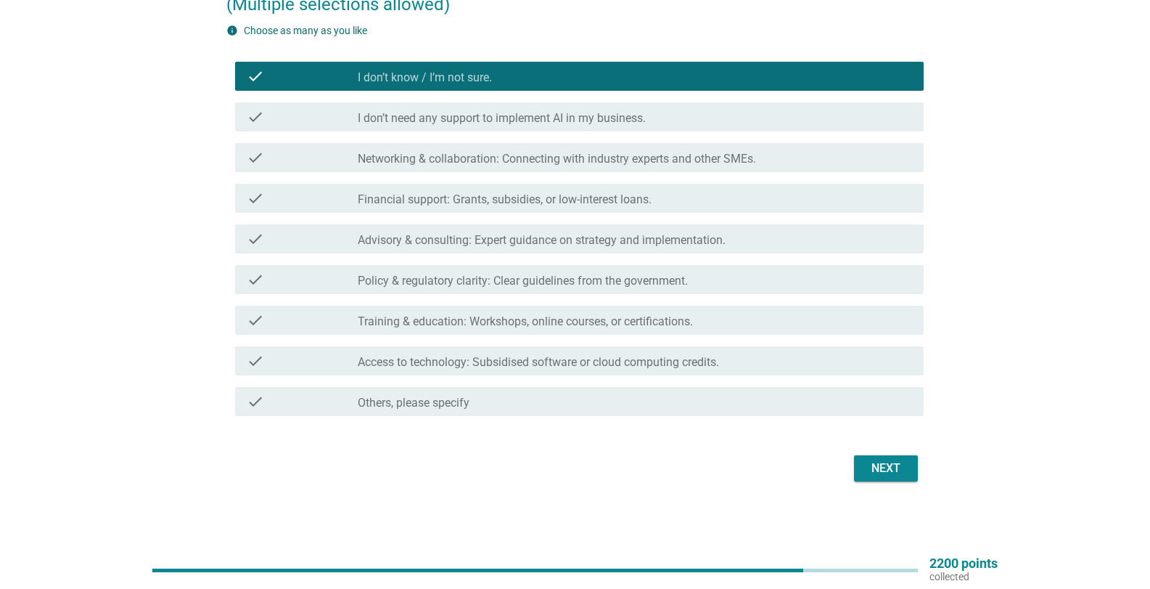
click at [897, 476] on div "Next" at bounding box center [886, 467] width 41 height 17
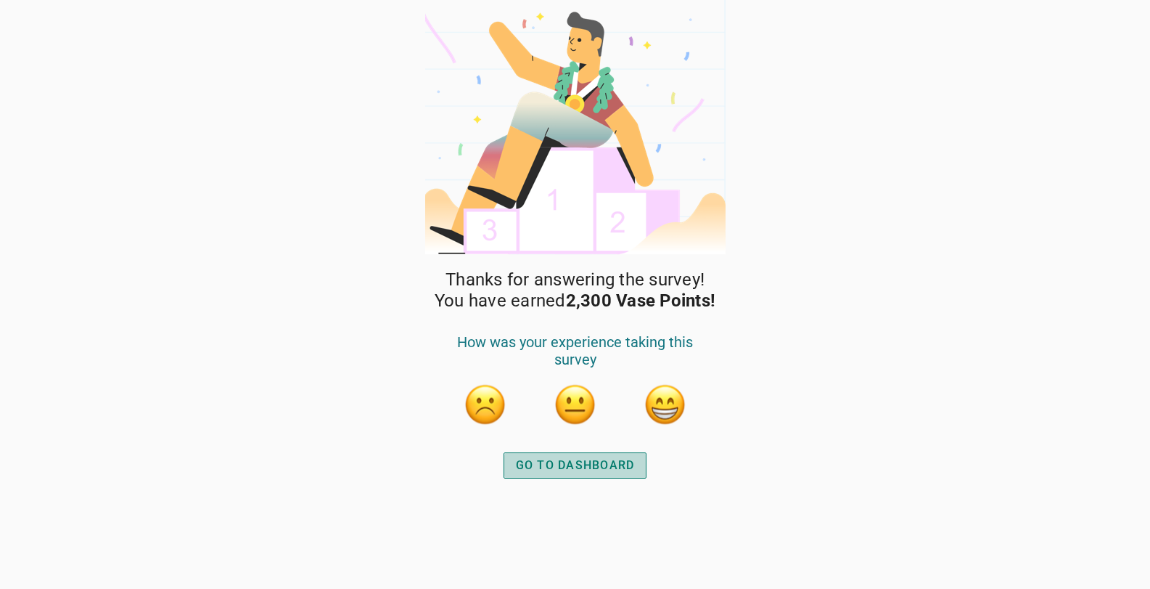
click at [618, 469] on div "GO TO DASHBOARD" at bounding box center [575, 465] width 119 height 17
